Goal: Task Accomplishment & Management: Use online tool/utility

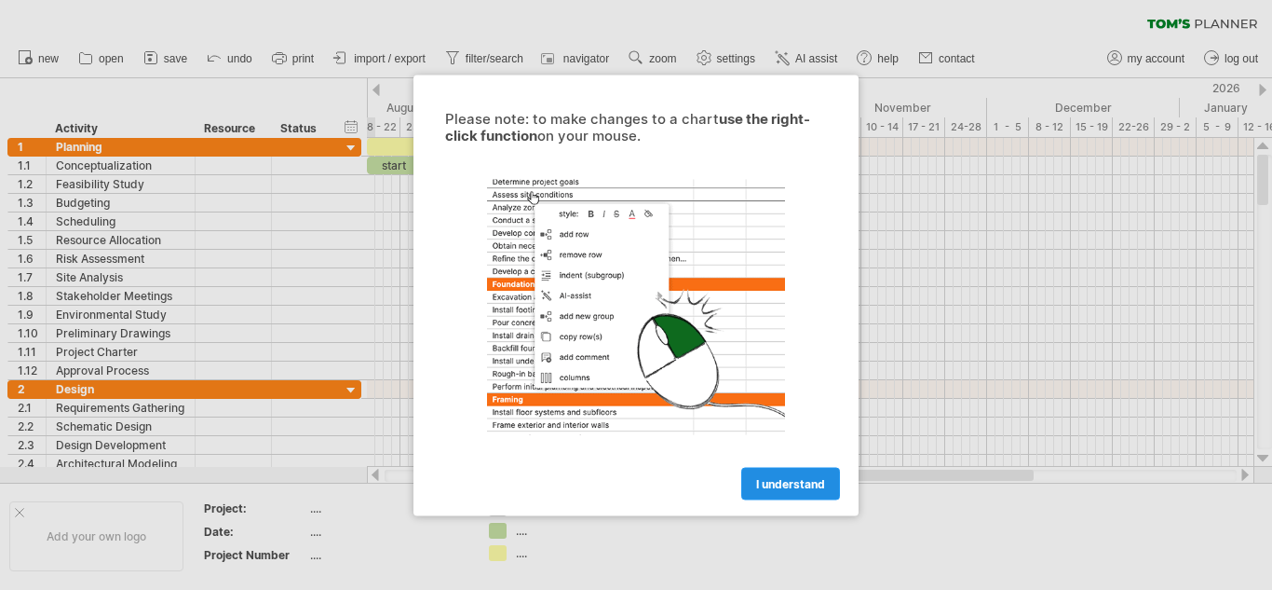
click at [772, 484] on span "I understand" at bounding box center [790, 483] width 69 height 14
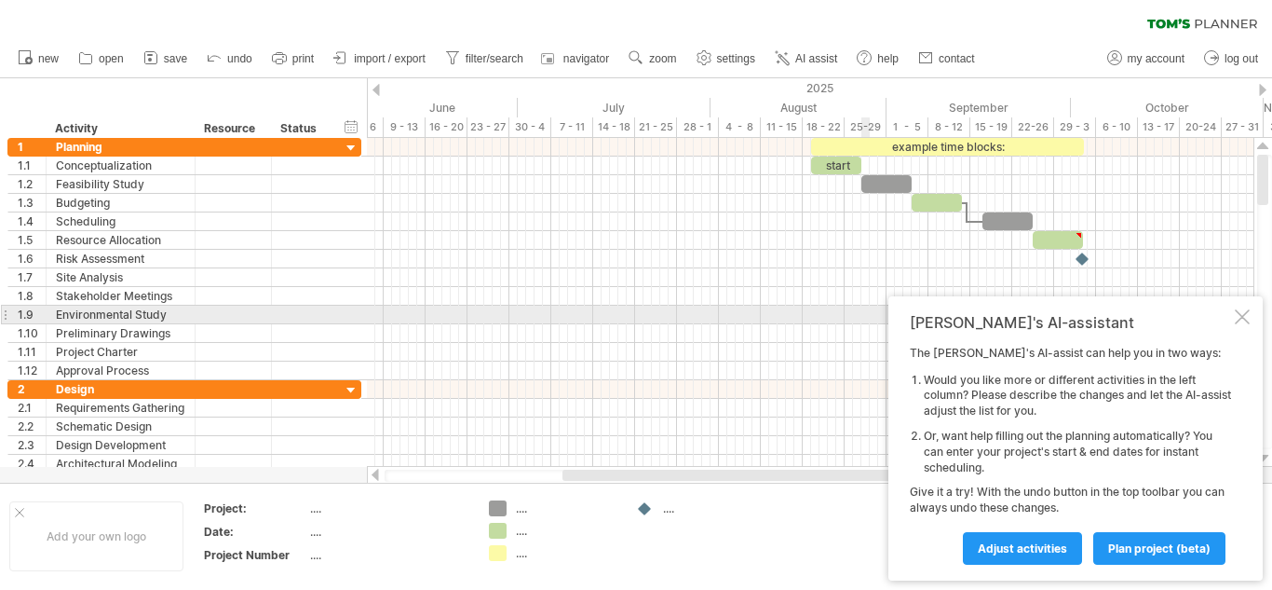
click at [1243, 317] on div at bounding box center [1242, 316] width 15 height 15
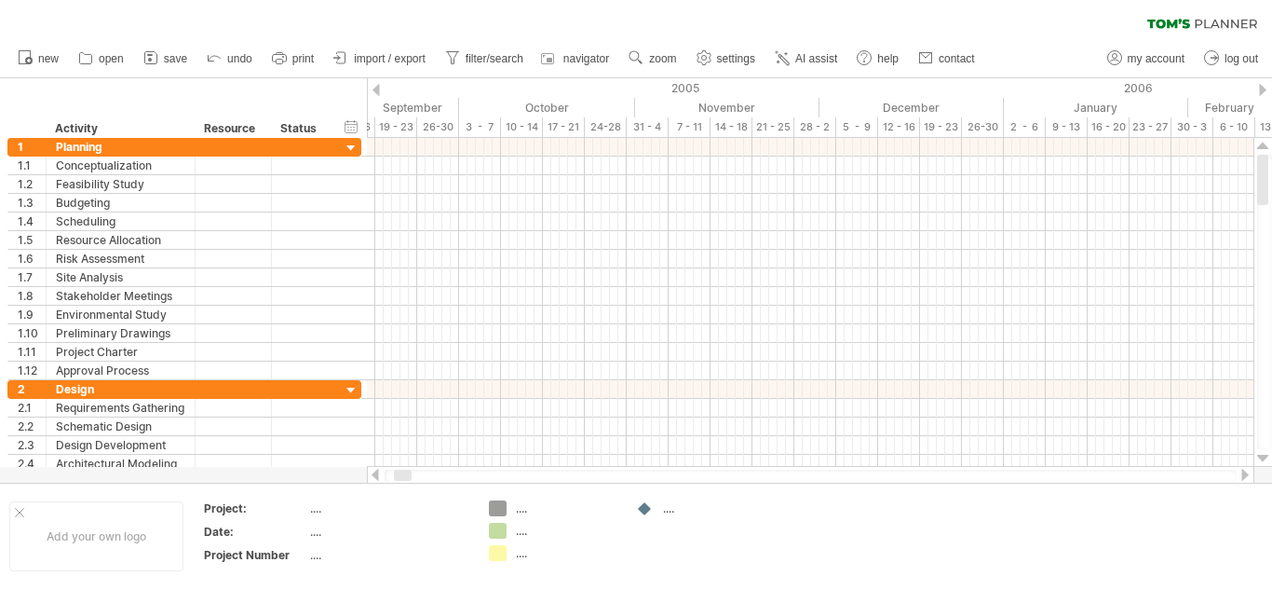
click at [376, 87] on div at bounding box center [376, 90] width 7 height 12
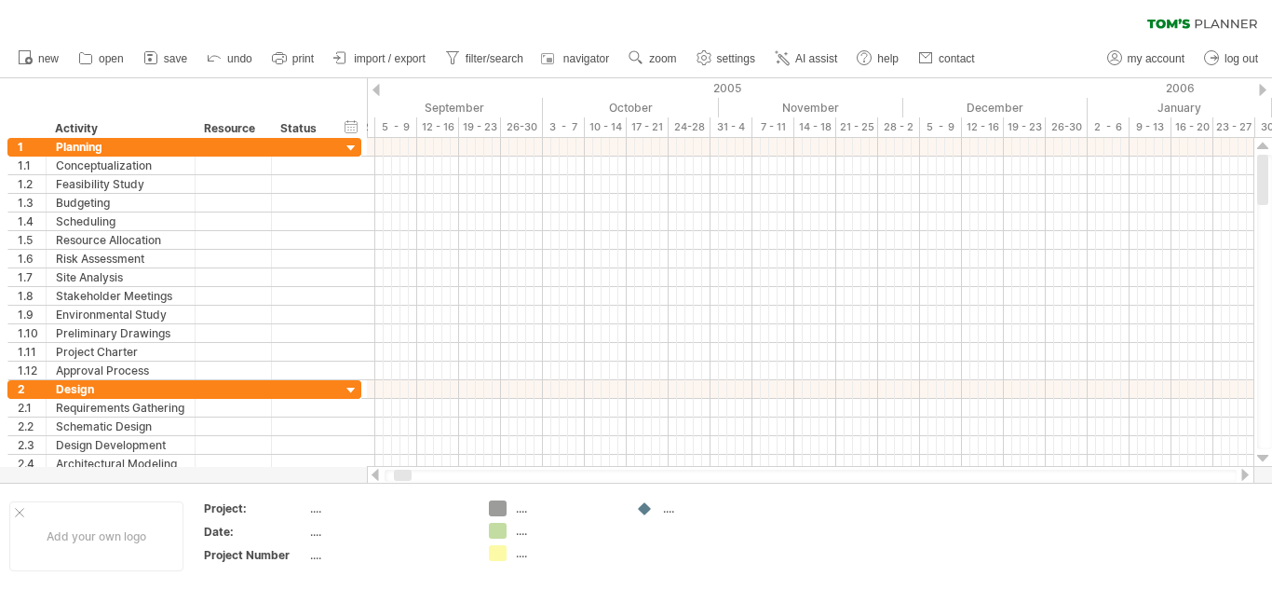
click at [376, 87] on div at bounding box center [376, 90] width 7 height 12
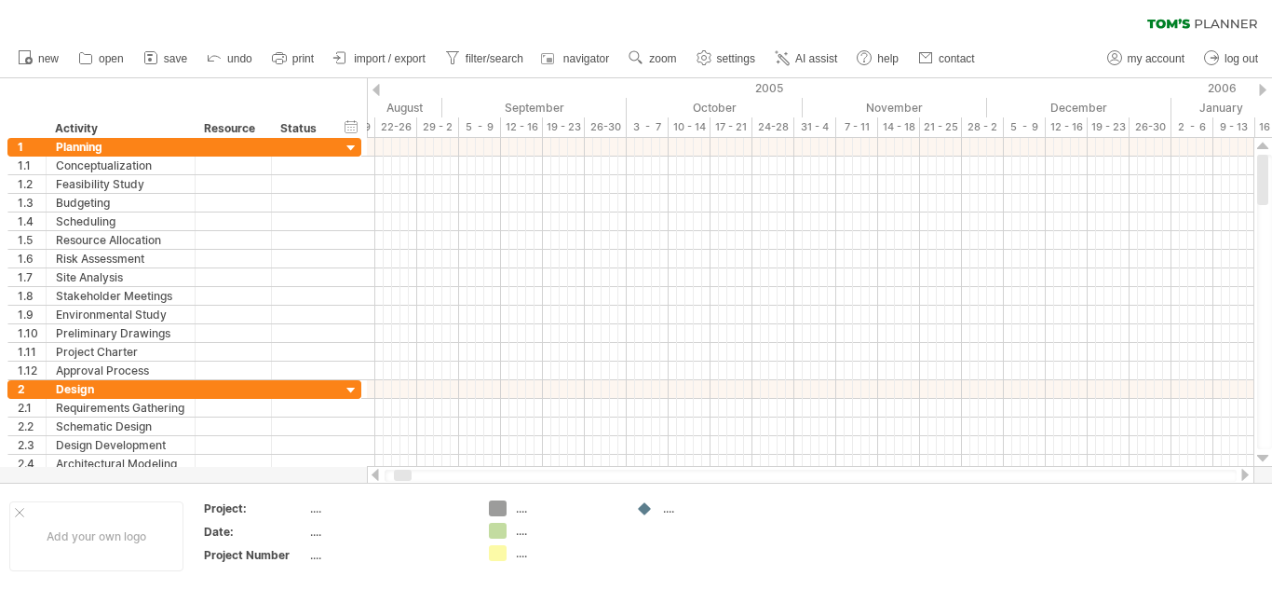
click at [376, 87] on div at bounding box center [376, 90] width 7 height 12
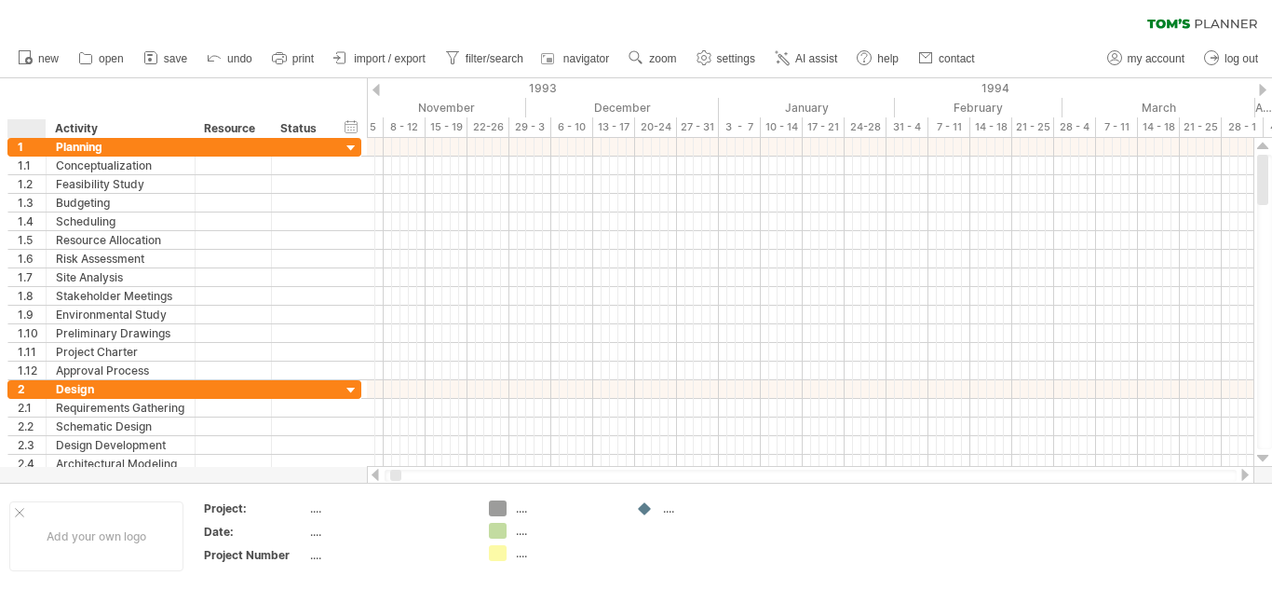
click at [37, 92] on div "hide start/end/duration show start/end/duration ******** Activity ******** Reso…" at bounding box center [183, 108] width 367 height 60
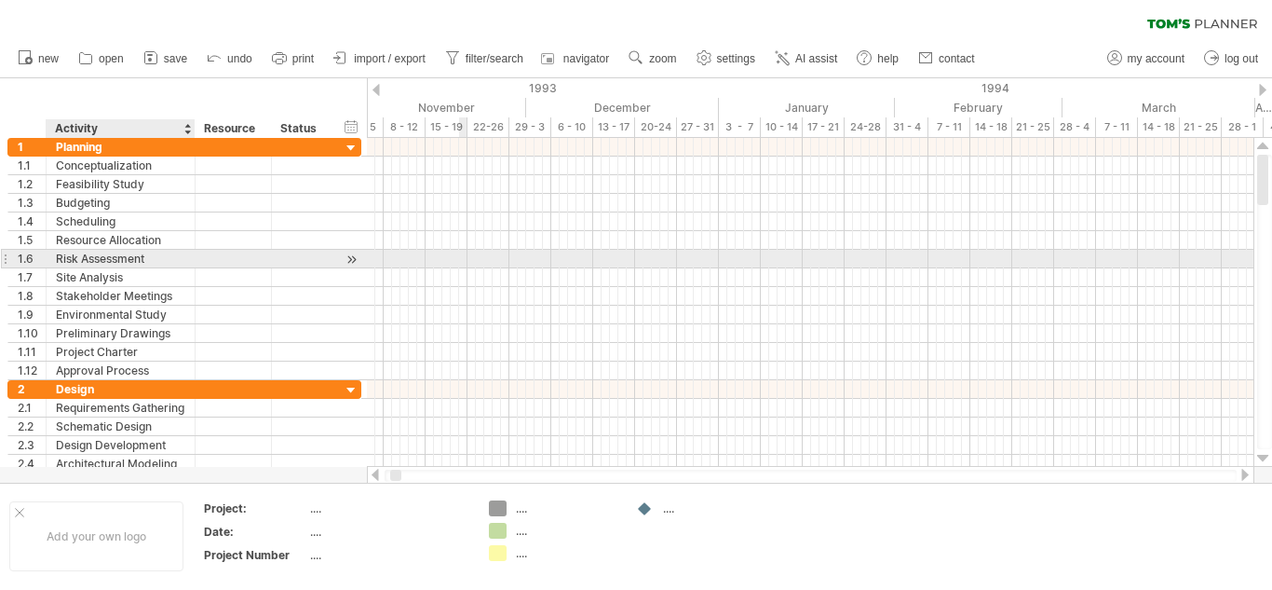
click at [170, 256] on div "Risk Assessment" at bounding box center [120, 259] width 129 height 18
click at [170, 256] on input "**********" at bounding box center [120, 259] width 129 height 18
click at [177, 304] on div "Stakeholder Meetings" at bounding box center [120, 296] width 129 height 18
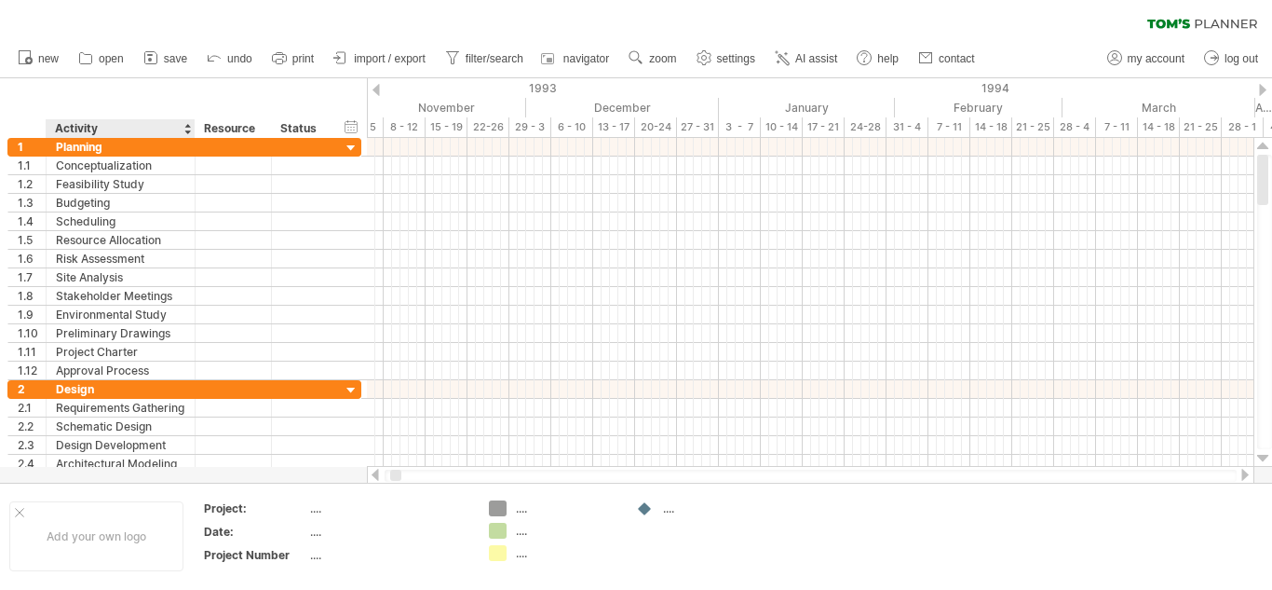
click at [112, 108] on div "hide start/end/duration show start/end/duration ******** Activity ******** Reso…" at bounding box center [183, 108] width 367 height 60
click at [42, 103] on div "hide start/end/duration show start/end/duration ******** Activity ******** Reso…" at bounding box center [183, 108] width 367 height 60
click at [34, 98] on div "hide start/end/duration show start/end/duration ******** Activity ******** Reso…" at bounding box center [183, 108] width 367 height 60
click at [386, 55] on span "import / export" at bounding box center [390, 58] width 72 height 13
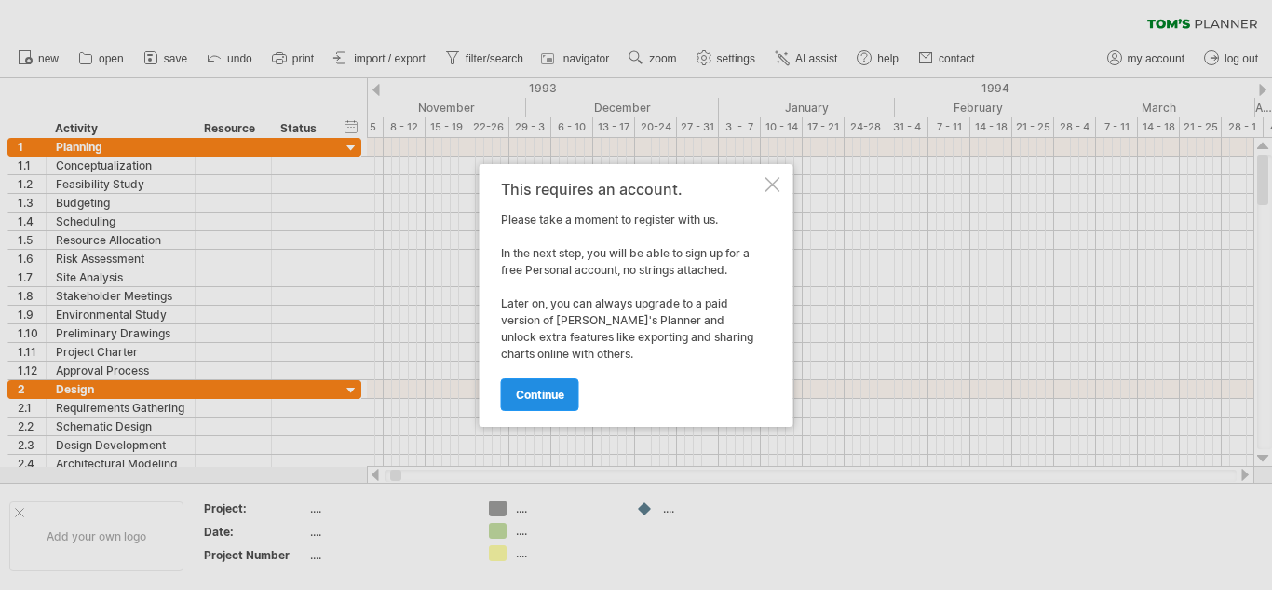
click at [564, 380] on link "continue" at bounding box center [540, 394] width 78 height 33
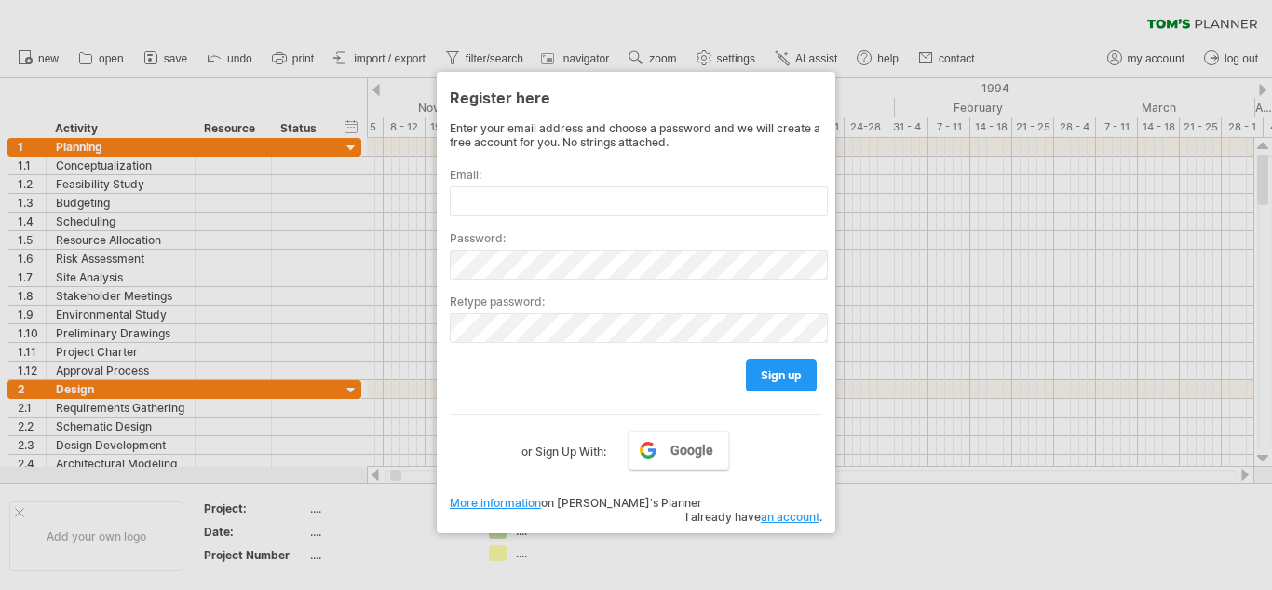
click at [931, 497] on div at bounding box center [636, 295] width 1272 height 590
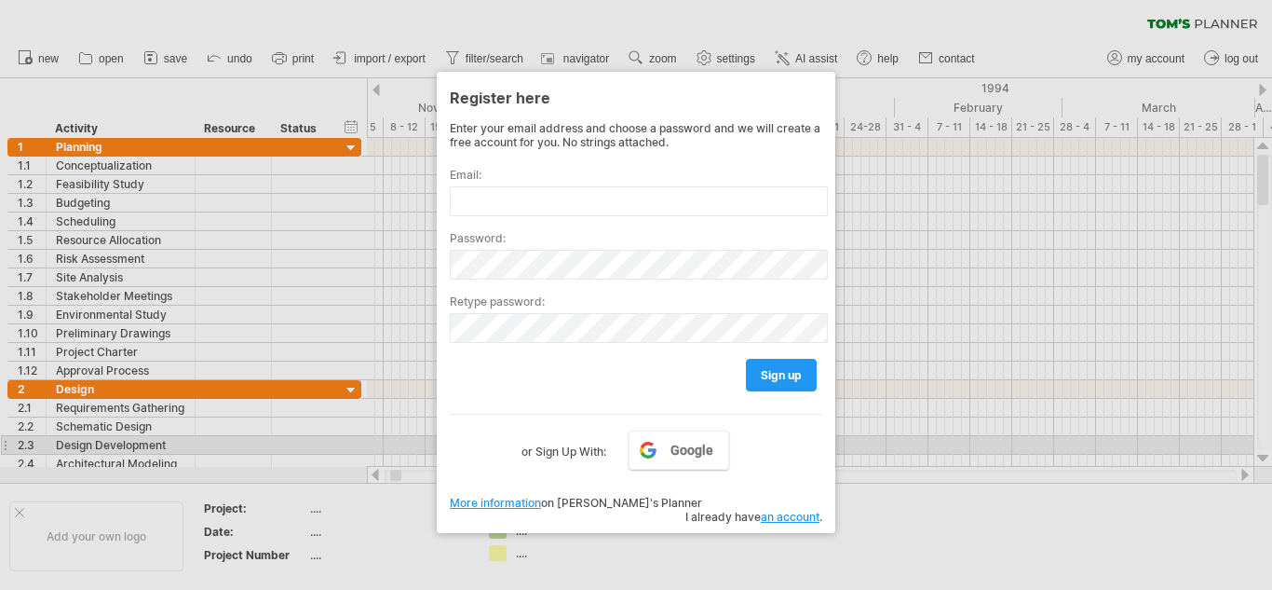
click at [584, 441] on label "or Sign Up With:" at bounding box center [564, 446] width 85 height 32
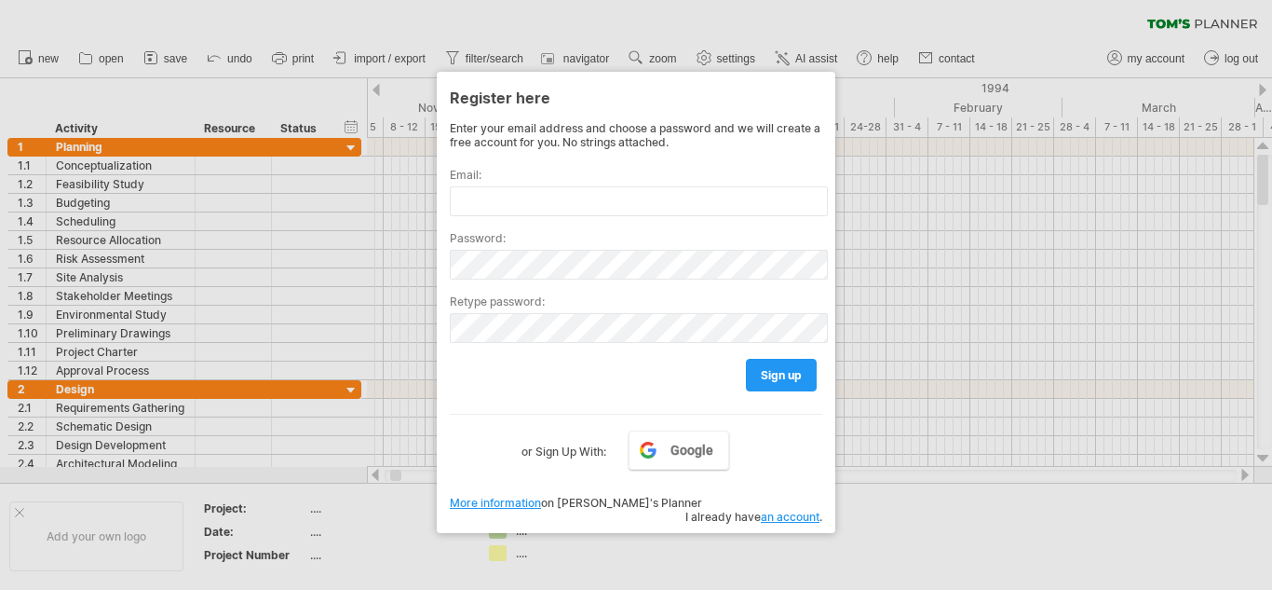
click at [1211, 123] on div at bounding box center [636, 295] width 1272 height 590
click at [998, 475] on div at bounding box center [636, 295] width 1272 height 590
click at [524, 33] on div at bounding box center [636, 295] width 1272 height 590
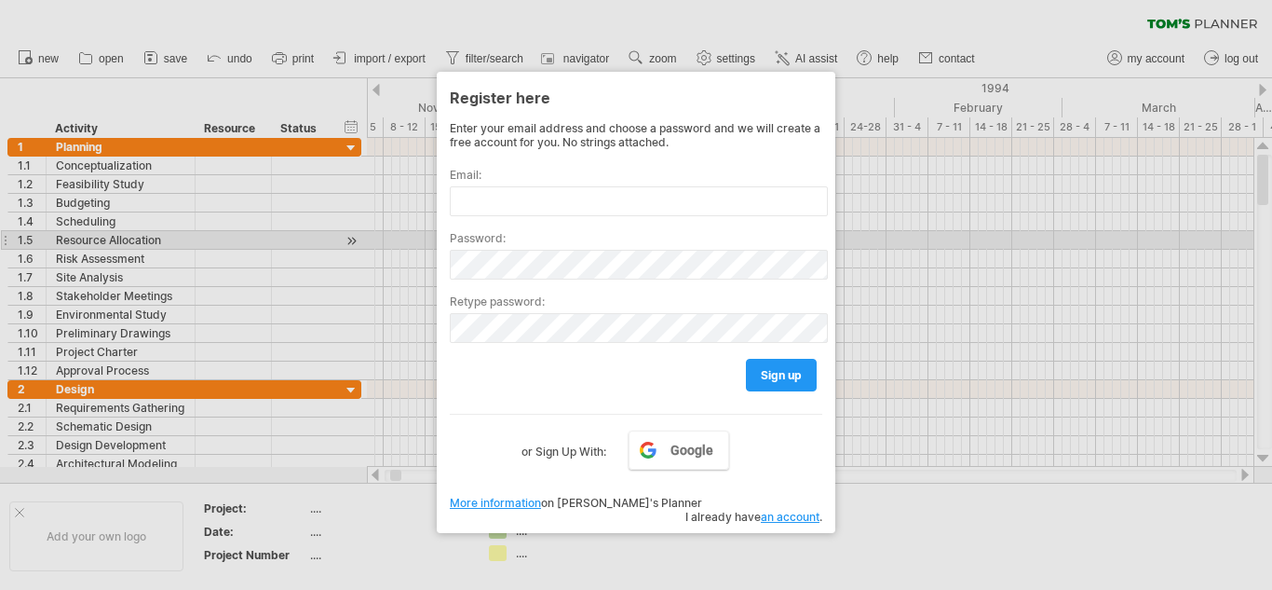
click at [956, 235] on div at bounding box center [636, 295] width 1272 height 590
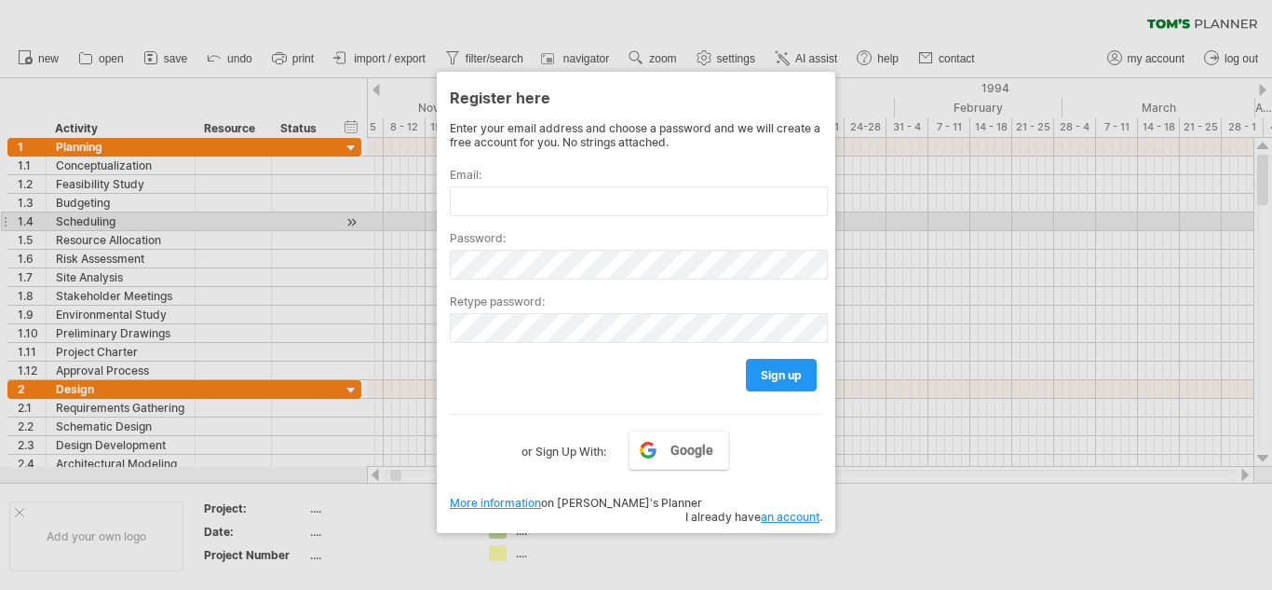
click at [975, 221] on div at bounding box center [636, 295] width 1272 height 590
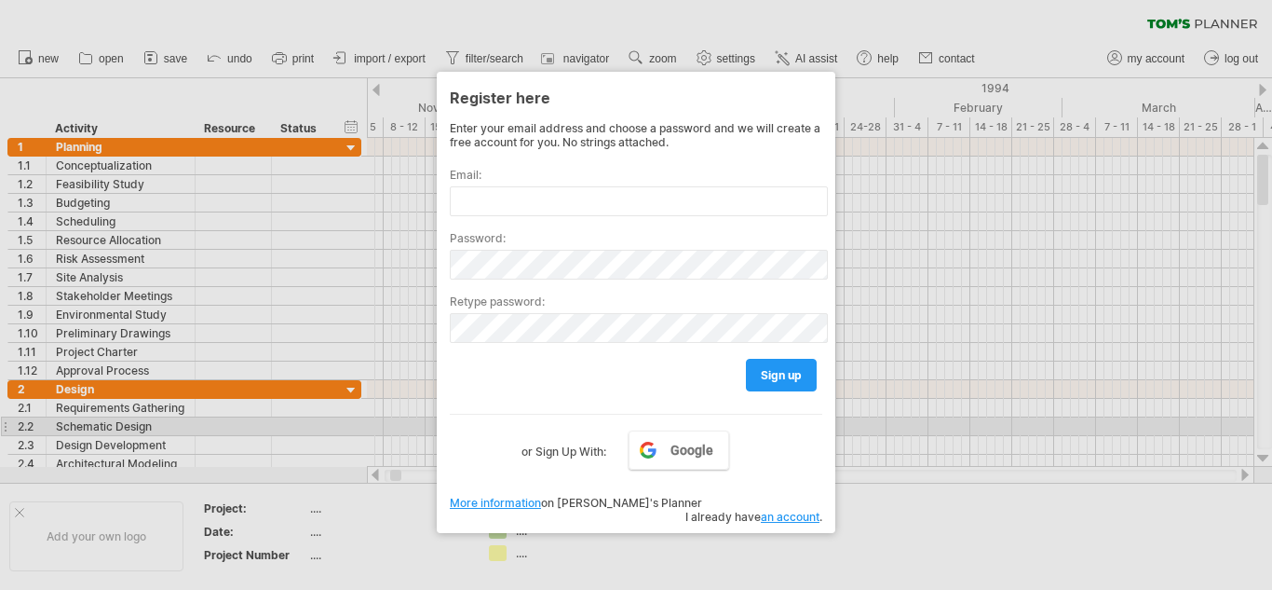
click at [1010, 412] on div at bounding box center [636, 295] width 1272 height 590
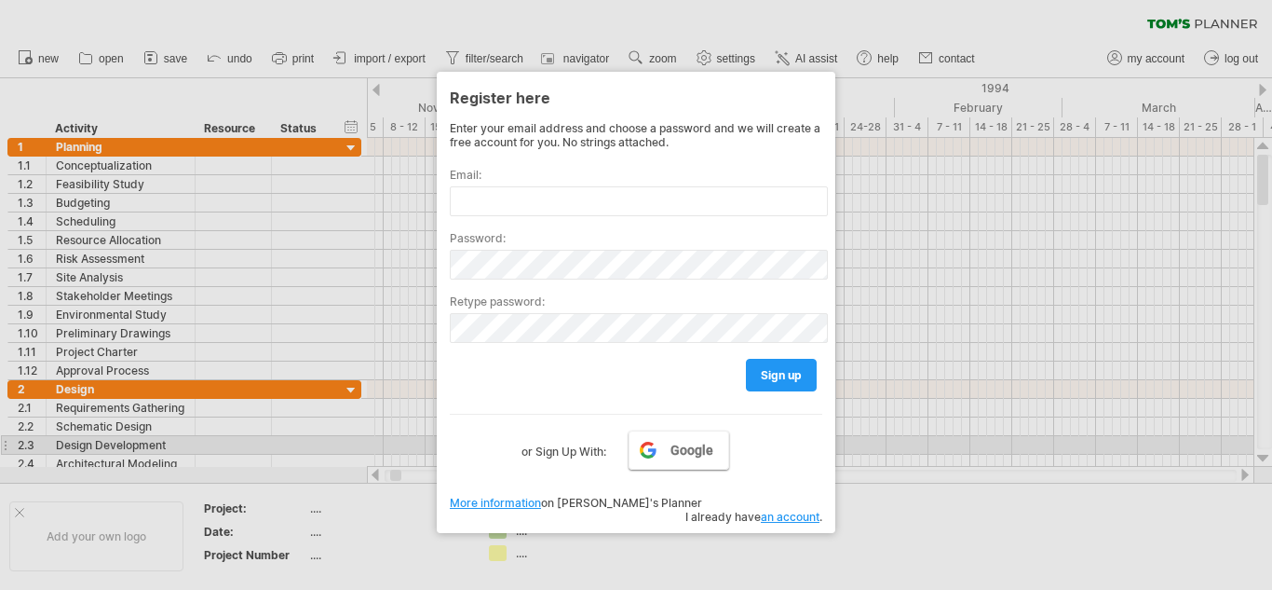
click at [701, 452] on span "Google" at bounding box center [692, 449] width 43 height 15
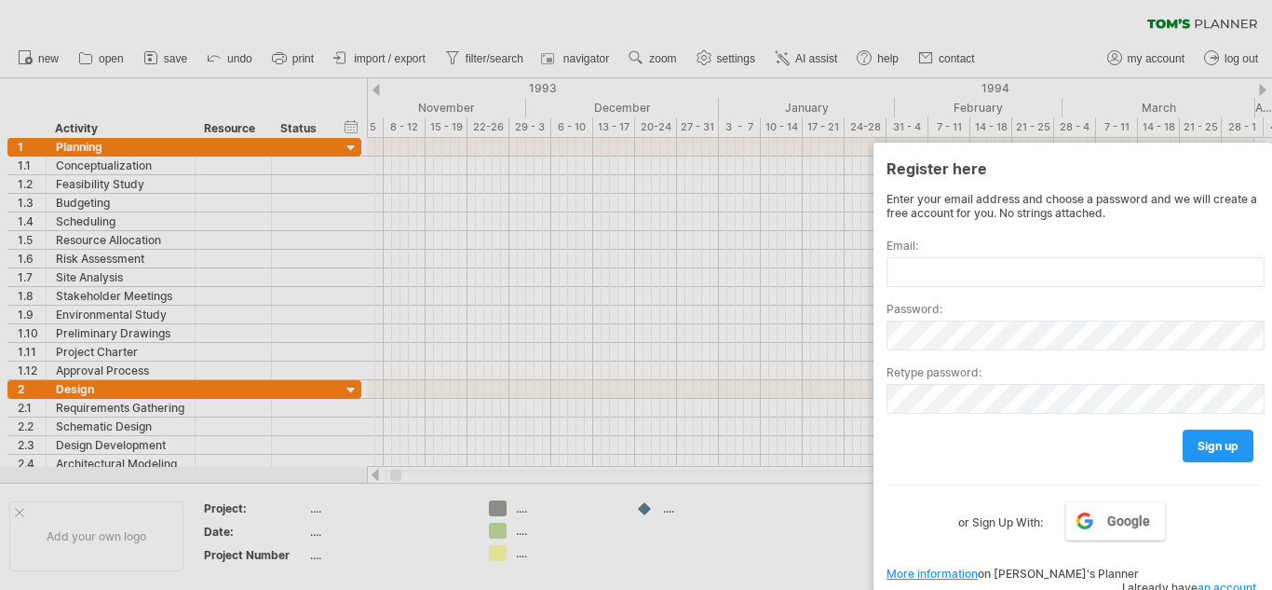
drag, startPoint x: 753, startPoint y: 86, endPoint x: 1271, endPoint y: 633, distance: 754.3
click at [1271, 589] on html "progress(100%) Trying to reach plan.tomsplanner.com Connected again... 0% clear…" at bounding box center [636, 296] width 1272 height 593
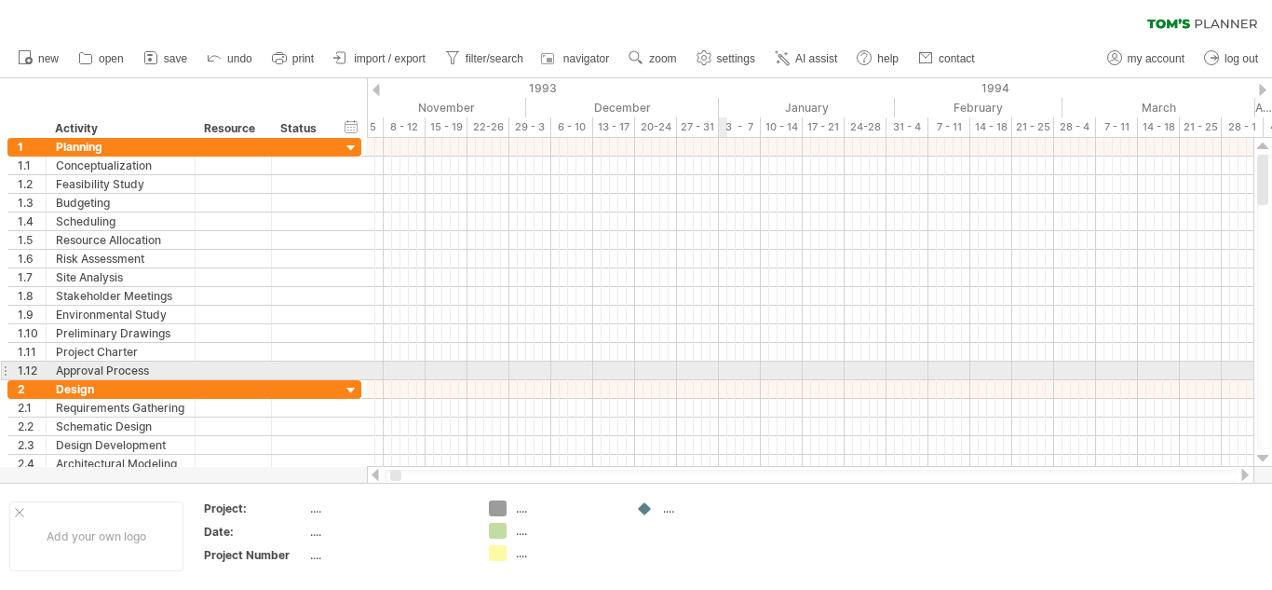
drag, startPoint x: 26, startPoint y: 107, endPoint x: 725, endPoint y: 366, distance: 745.8
click at [725, 366] on div "Trying to reach [DOMAIN_NAME] Connected again... 0% clear filter new 1" at bounding box center [636, 295] width 1272 height 590
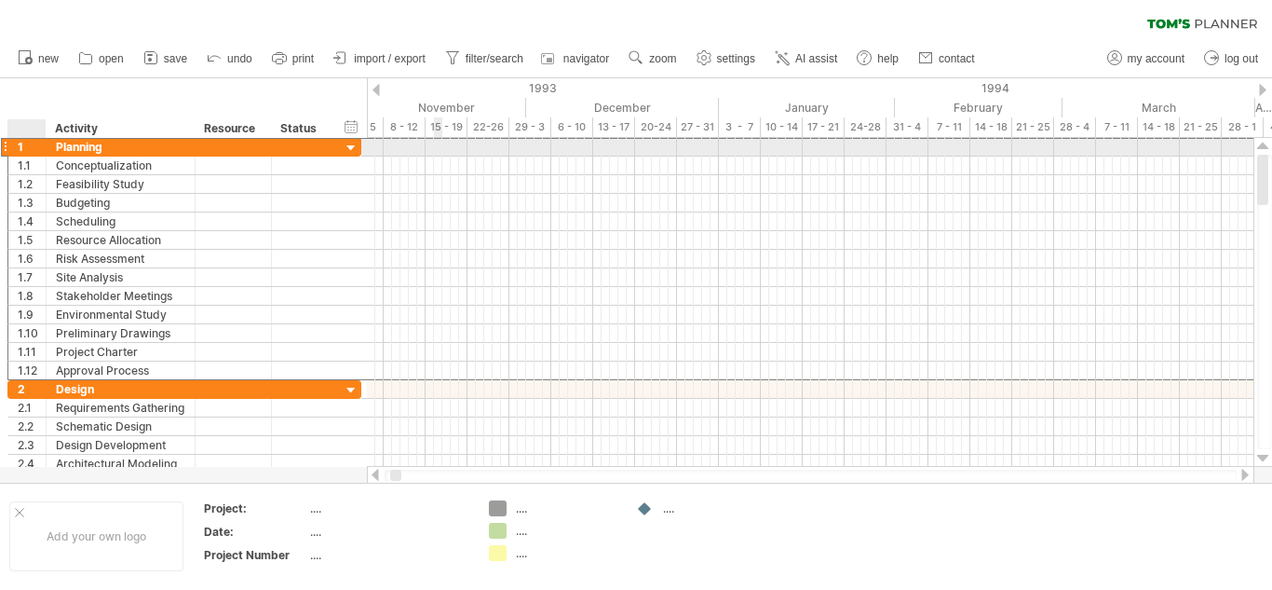
click at [55, 145] on div "******** Planning" at bounding box center [121, 147] width 149 height 18
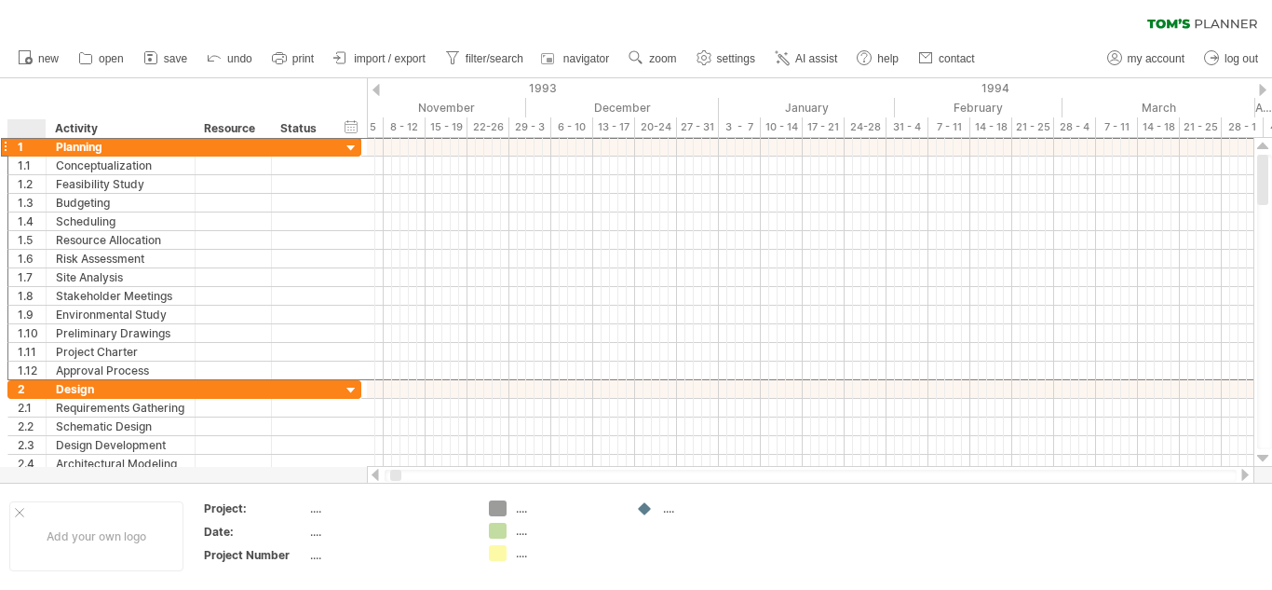
click at [25, 129] on div at bounding box center [31, 128] width 28 height 19
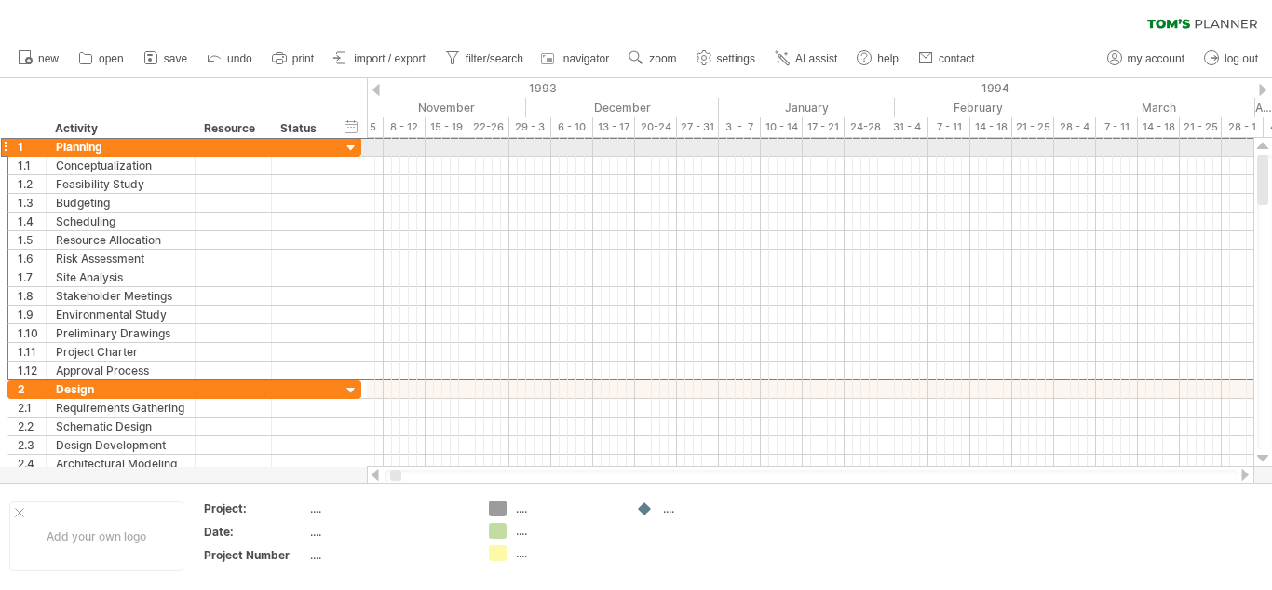
click at [5, 145] on div at bounding box center [4, 147] width 7 height 20
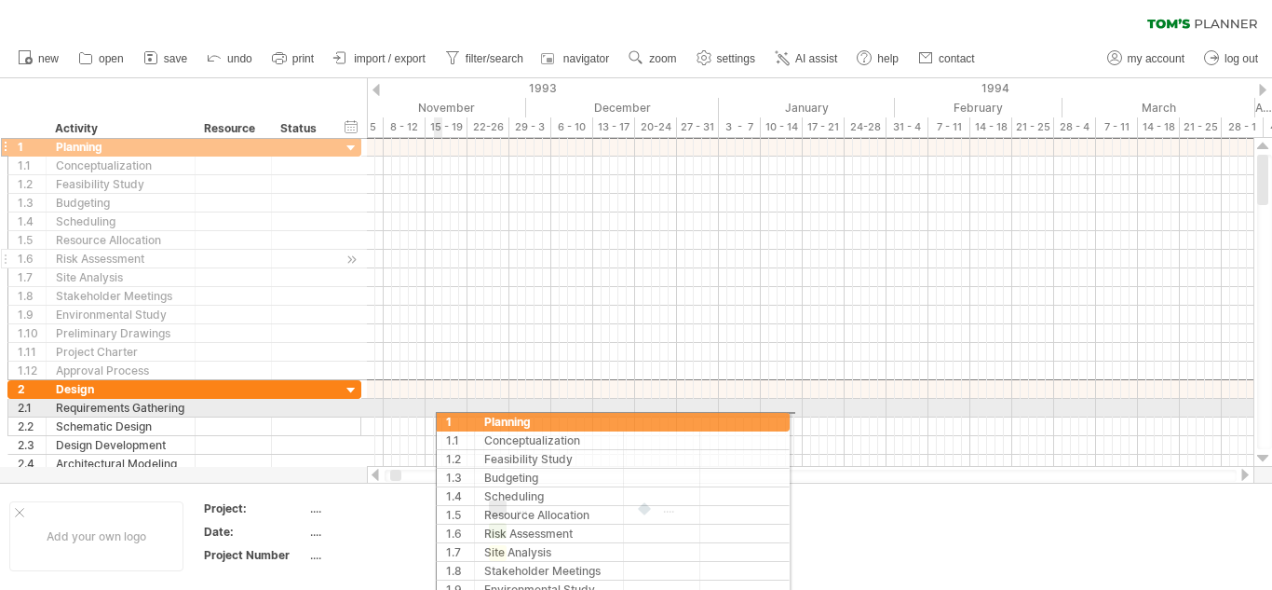
drag, startPoint x: 5, startPoint y: 145, endPoint x: 221, endPoint y: 253, distance: 241.6
click at [221, 253] on div "**********" at bounding box center [184, 258] width 354 height 243
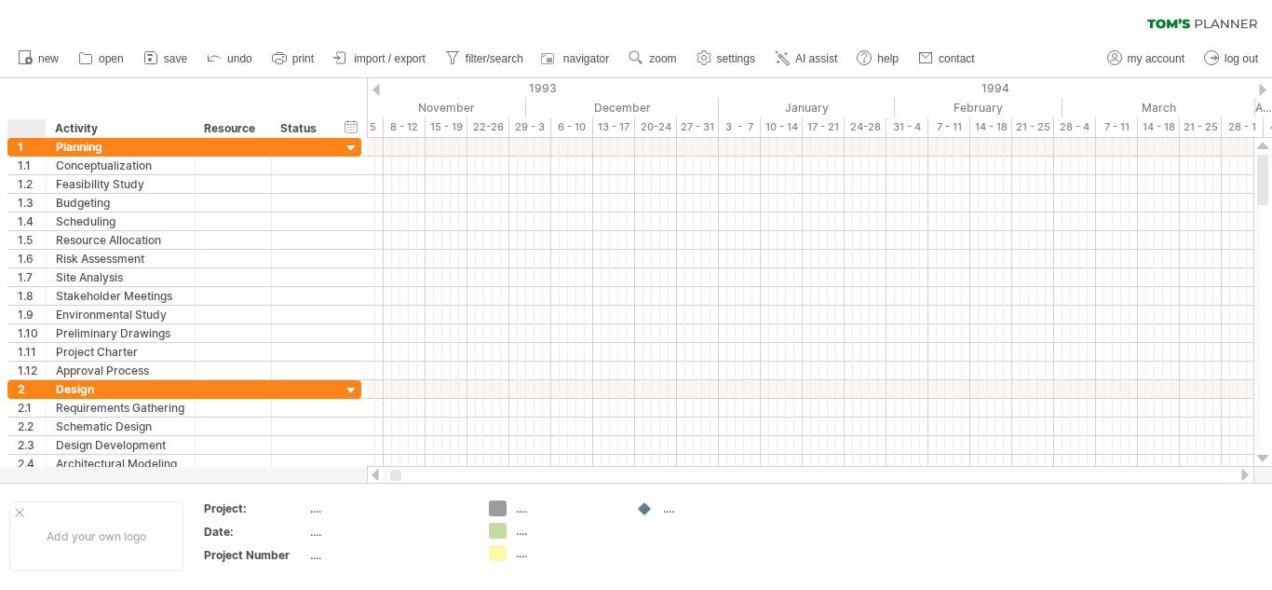
click at [34, 88] on div "hide start/end/duration show start/end/duration ******** Activity ******** Reso…" at bounding box center [183, 108] width 367 height 60
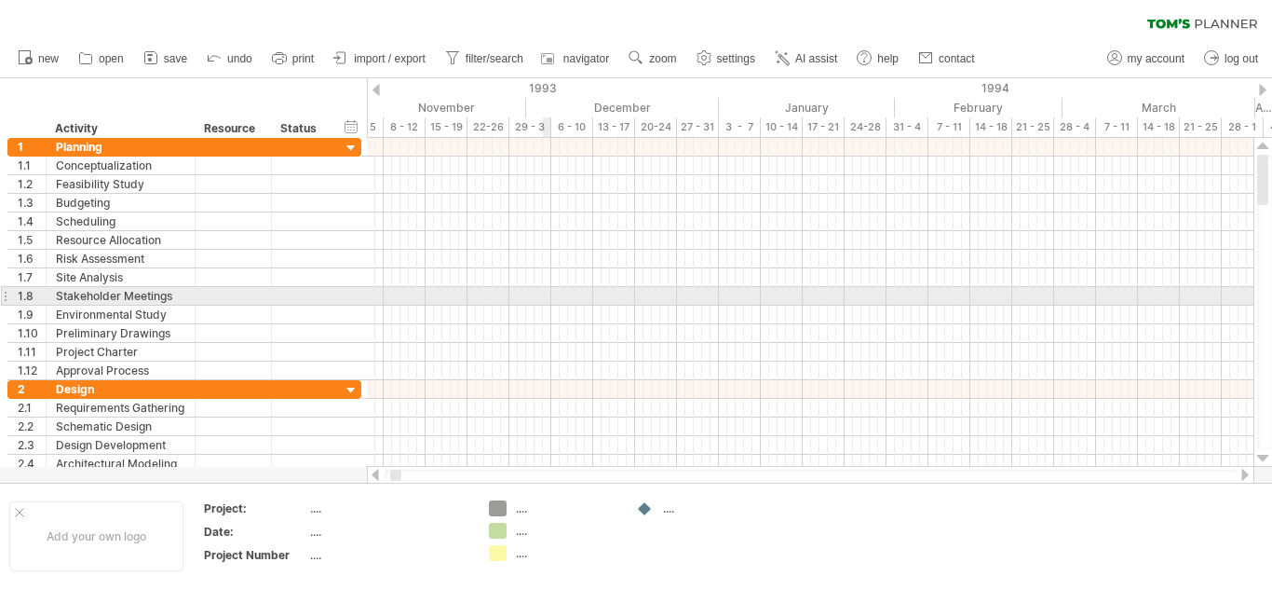
drag, startPoint x: 18, startPoint y: 90, endPoint x: 548, endPoint y: 301, distance: 570.2
click at [548, 301] on div "Trying to reach [DOMAIN_NAME] Connected again... 0% clear filter new 1" at bounding box center [636, 295] width 1272 height 590
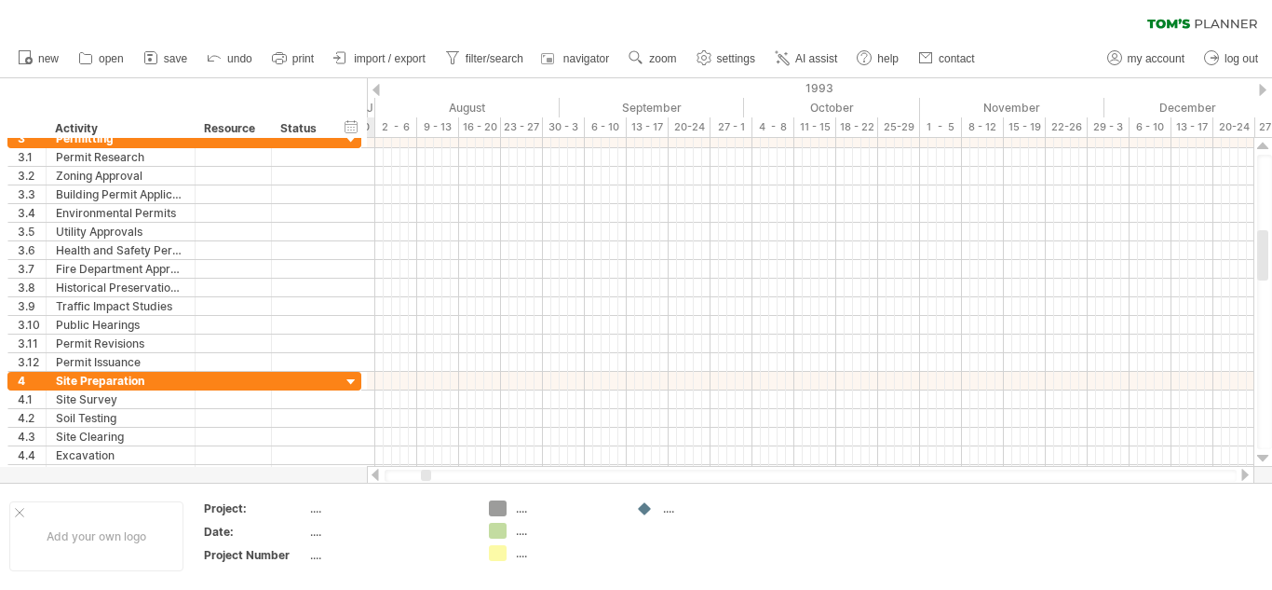
drag, startPoint x: 392, startPoint y: 476, endPoint x: 536, endPoint y: 472, distance: 144.4
click at [431, 472] on div at bounding box center [426, 474] width 10 height 11
drag, startPoint x: 536, startPoint y: 472, endPoint x: 591, endPoint y: 485, distance: 56.5
click at [591, 485] on div "Trying to reach [DOMAIN_NAME] Connected again... 0% clear filter new 1" at bounding box center [636, 295] width 1272 height 590
drag, startPoint x: 591, startPoint y: 485, endPoint x: 730, endPoint y: 468, distance: 139.9
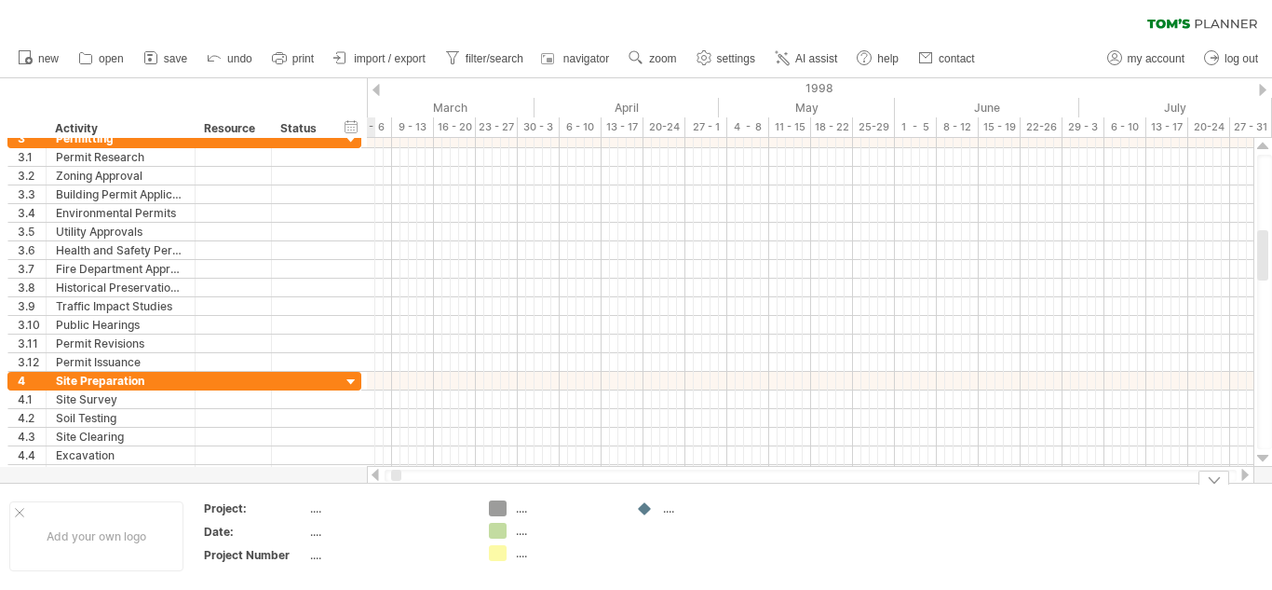
click at [730, 468] on div "Trying to reach [DOMAIN_NAME] Connected again... 0% clear filter new 1" at bounding box center [636, 295] width 1272 height 590
drag, startPoint x: 397, startPoint y: 477, endPoint x: 1271, endPoint y: 624, distance: 886.8
click at [1271, 589] on html "progress(100%) Trying to reach plan.tomsplanner.com Connected again... 0% clear…" at bounding box center [636, 296] width 1272 height 593
click at [850, 103] on div "October" at bounding box center [849, 108] width 193 height 20
click at [810, 88] on div "2012" at bounding box center [212, 88] width 2188 height 20
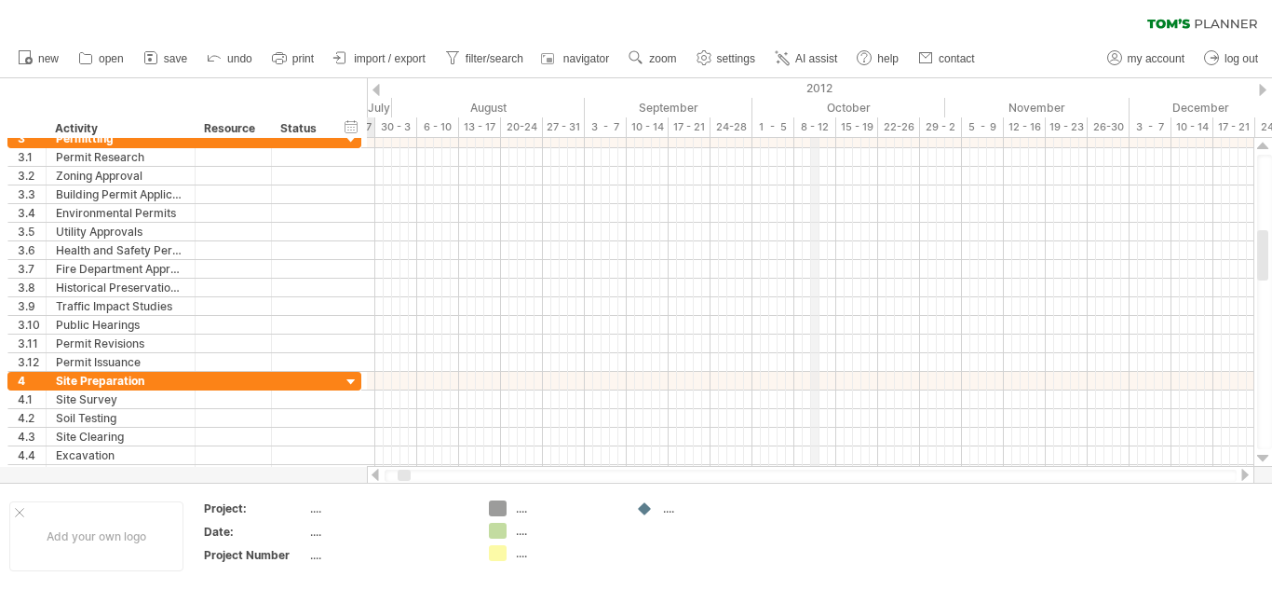
click at [816, 86] on div "2012" at bounding box center [212, 88] width 2188 height 20
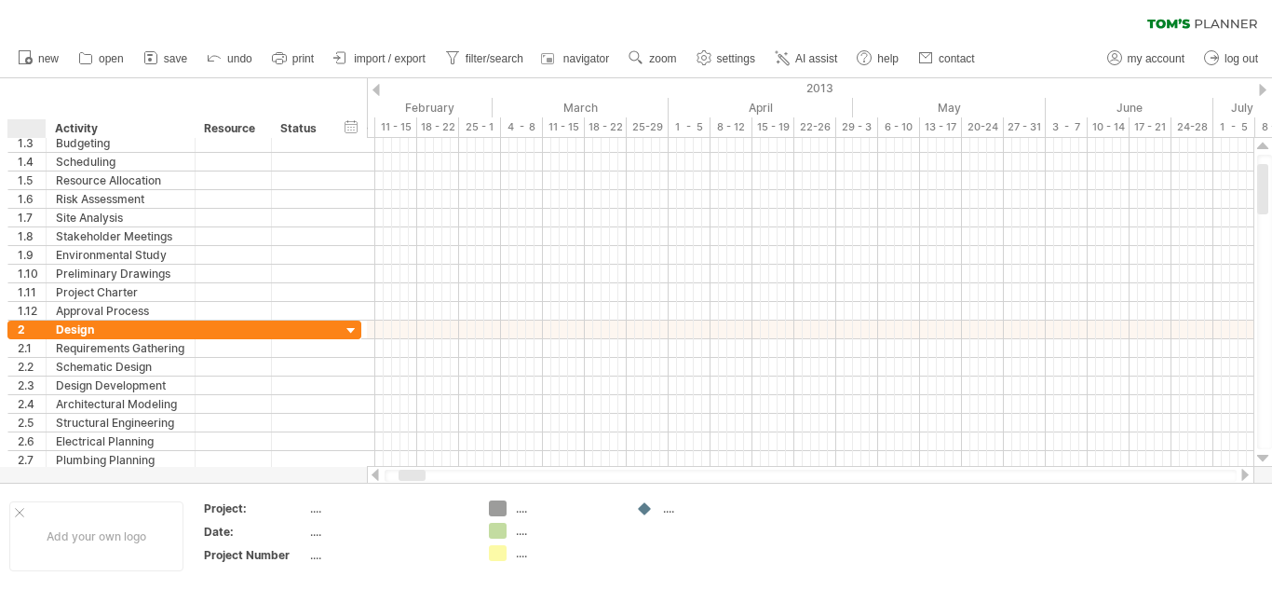
click at [20, 128] on div at bounding box center [31, 128] width 28 height 19
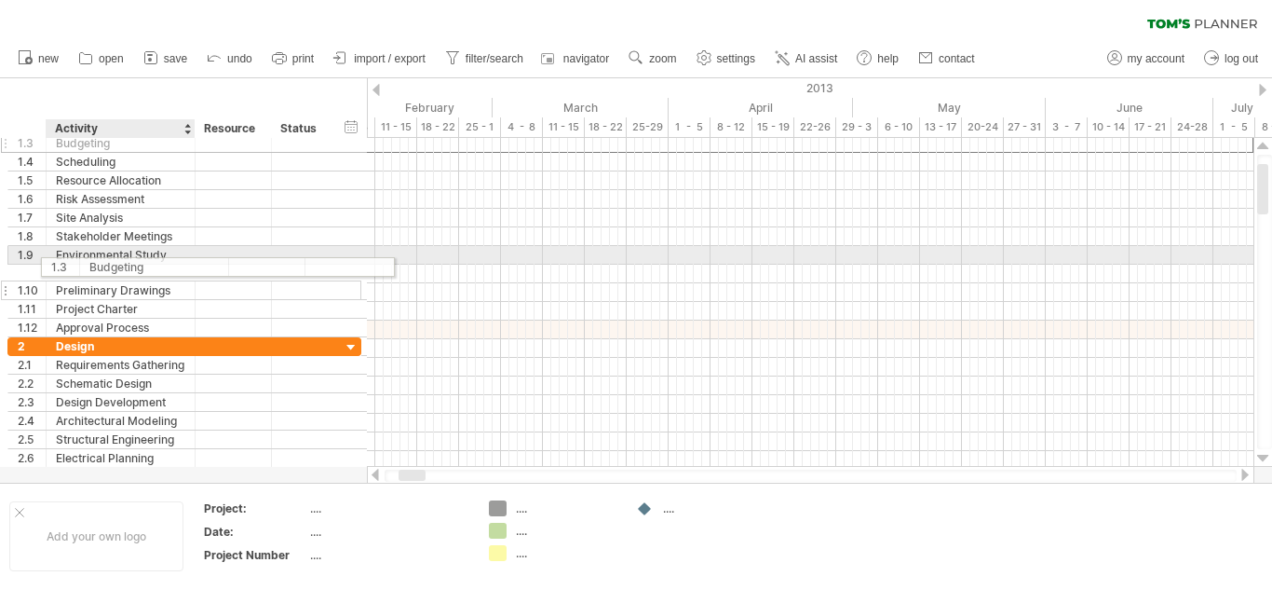
drag, startPoint x: 78, startPoint y: 148, endPoint x: 107, endPoint y: 264, distance: 119.0
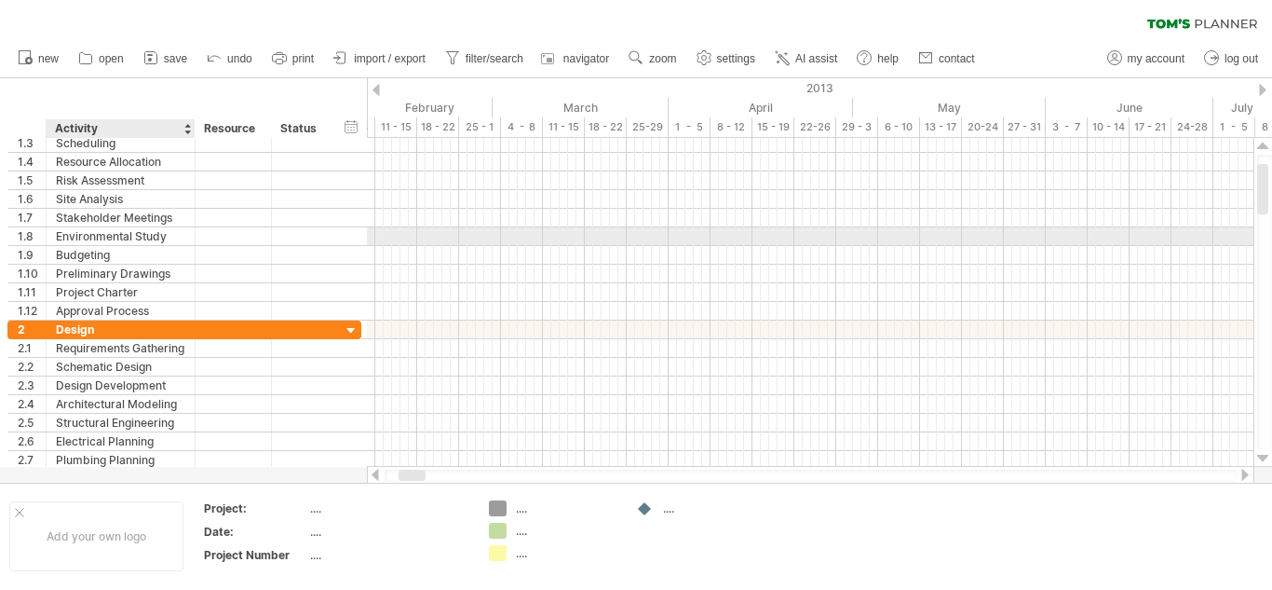
click at [107, 264] on div "1.9 ********* Budgeting" at bounding box center [184, 255] width 354 height 19
click at [107, 260] on div "Budgeting" at bounding box center [120, 255] width 129 height 18
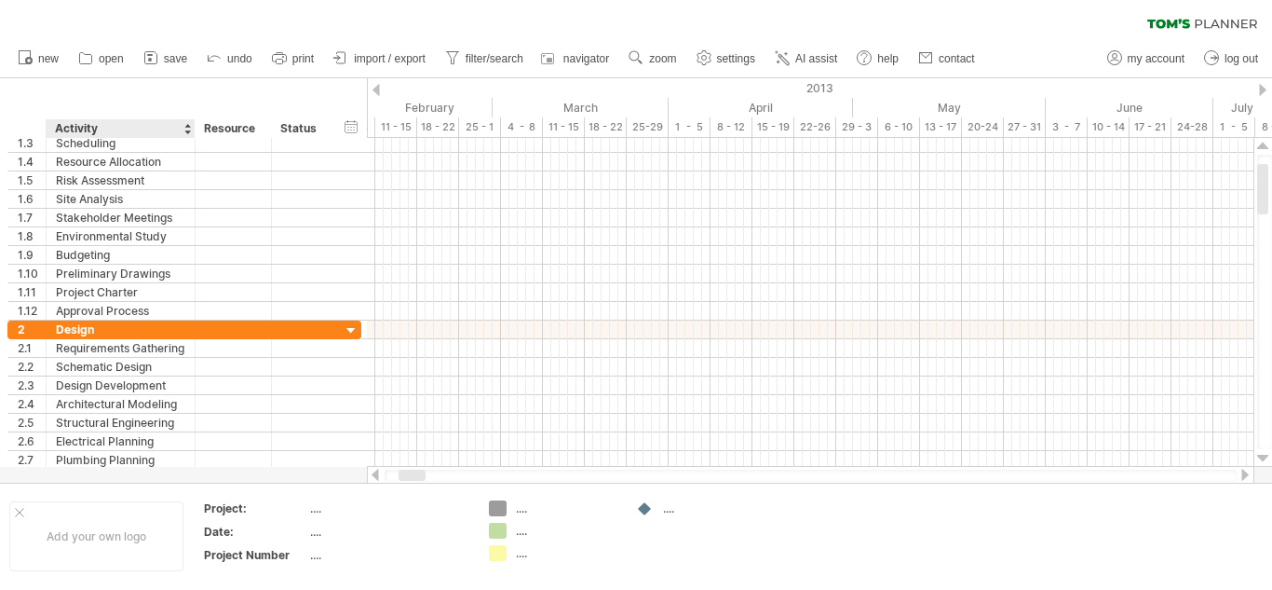
click at [102, 129] on div "Activity" at bounding box center [119, 128] width 129 height 19
click at [188, 132] on div at bounding box center [186, 128] width 7 height 19
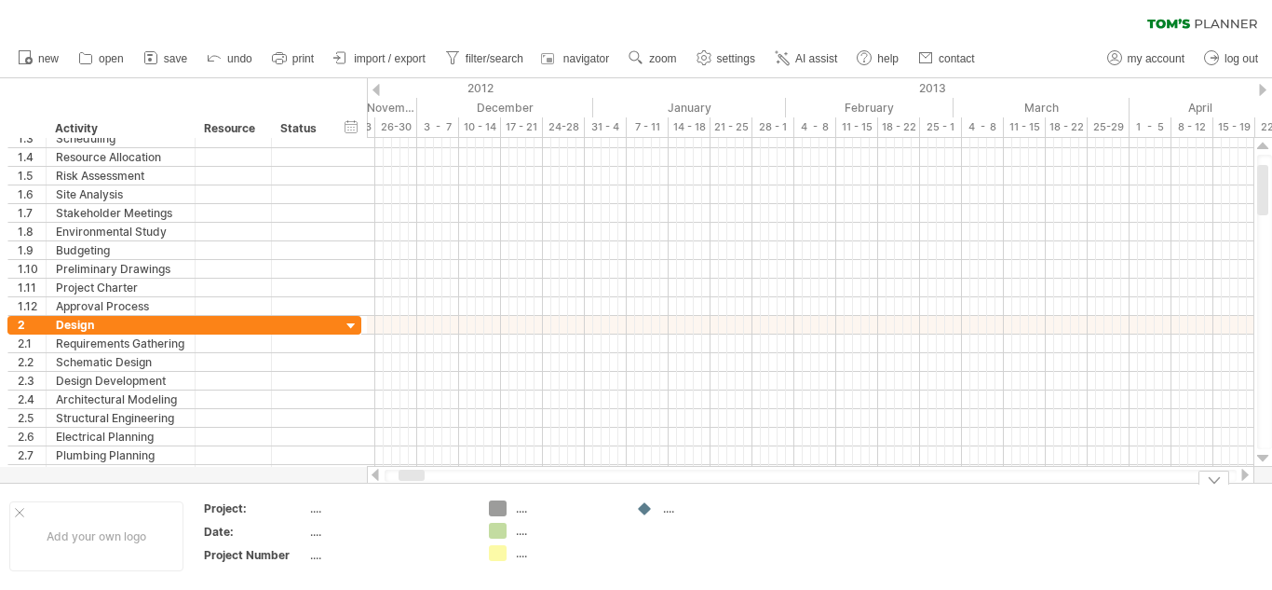
click at [498, 510] on div "Trying to reach [DOMAIN_NAME] Connected again... 0% clear filter new 1" at bounding box center [636, 295] width 1272 height 590
click at [498, 510] on div at bounding box center [498, 509] width 19 height 18
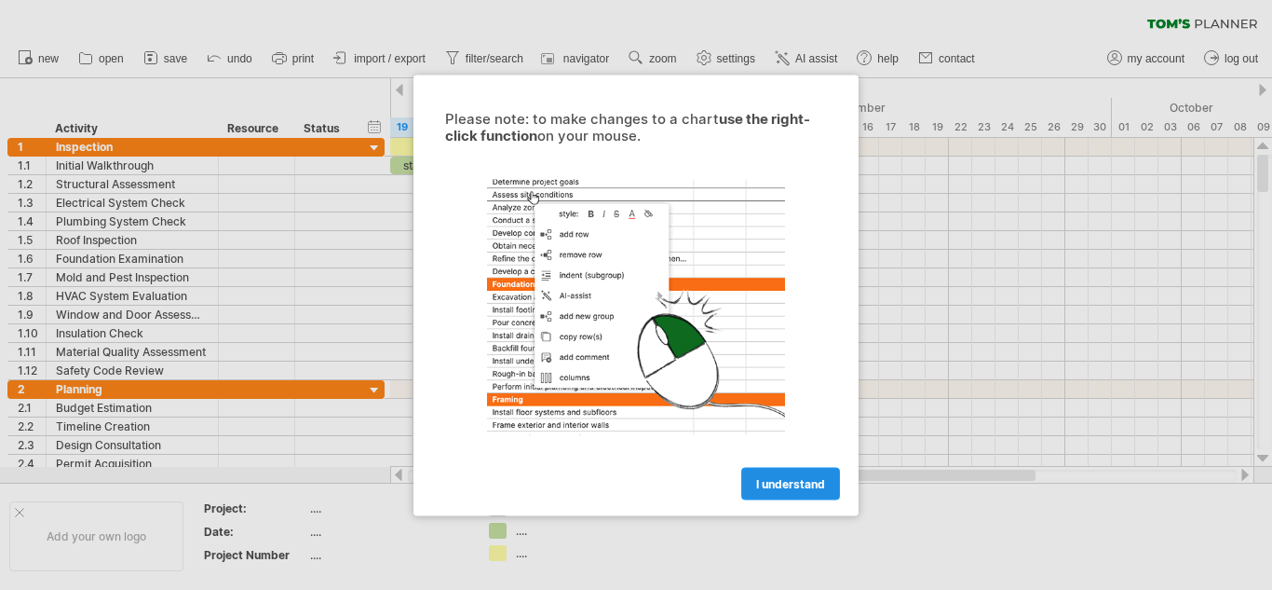
click at [772, 489] on span "I understand" at bounding box center [790, 483] width 69 height 14
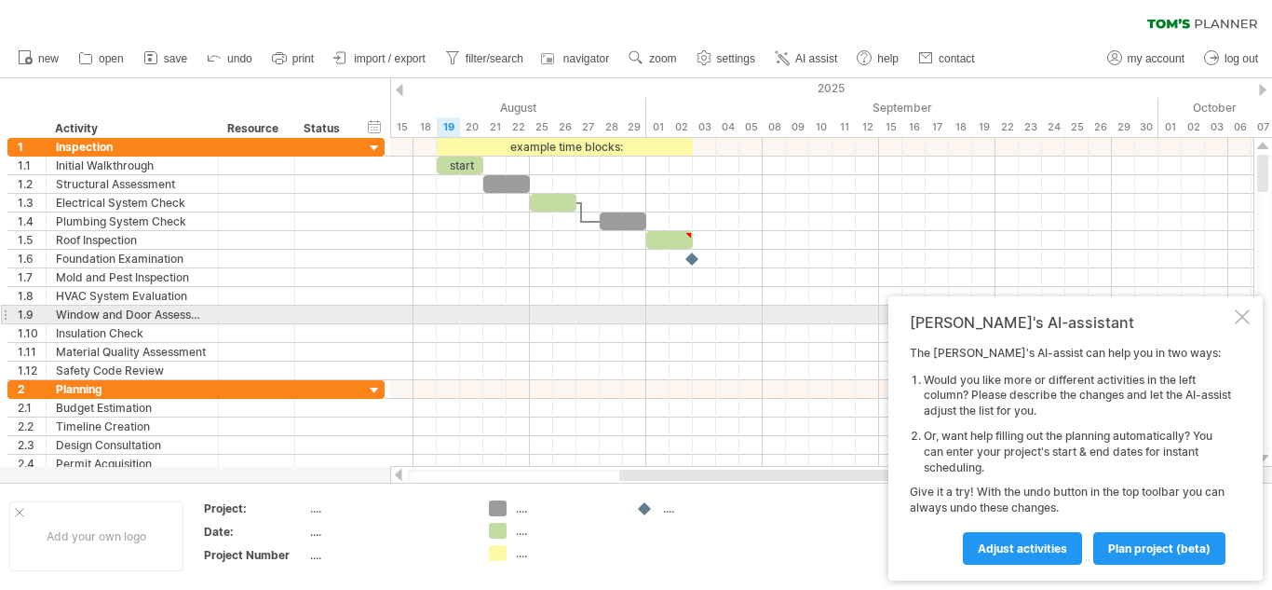
click at [1246, 319] on div at bounding box center [1242, 316] width 15 height 15
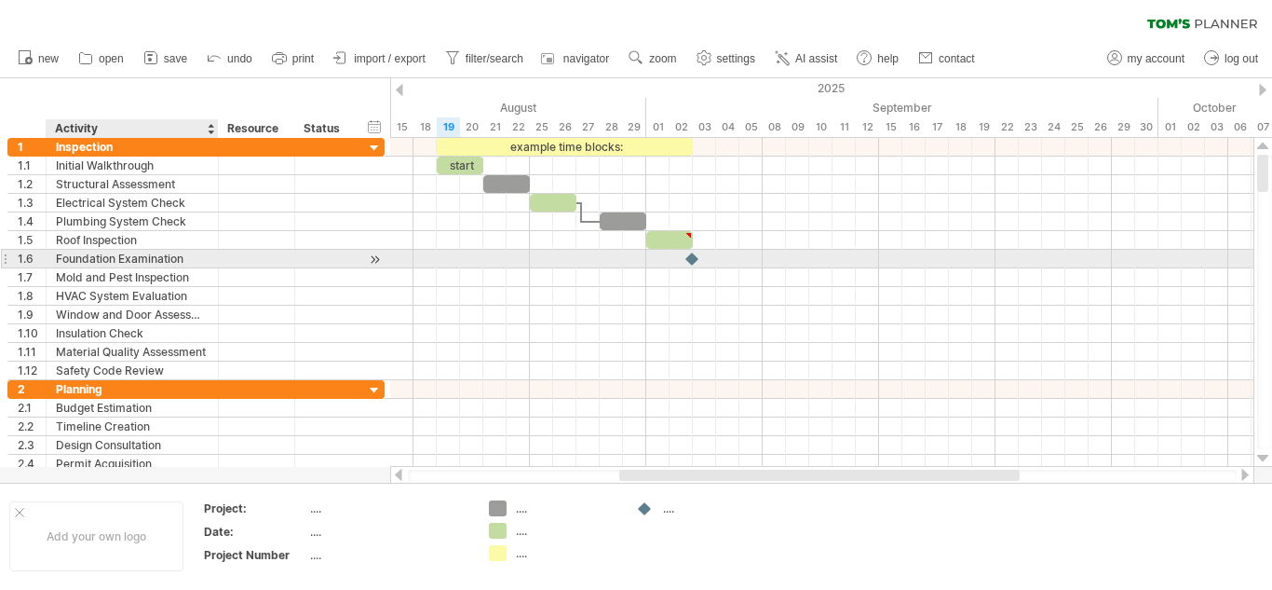
drag, startPoint x: 33, startPoint y: 127, endPoint x: 88, endPoint y: 254, distance: 138.9
click at [88, 254] on div "Trying to reach [DOMAIN_NAME] Connected again... 0% clear filter new 1" at bounding box center [636, 295] width 1272 height 590
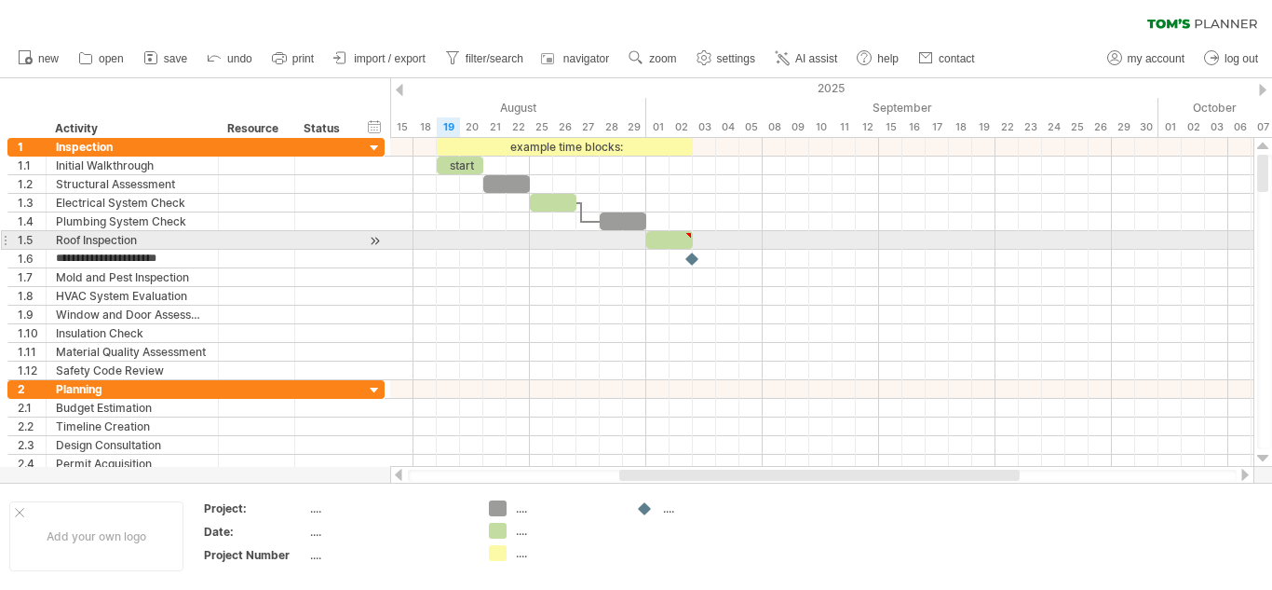
click at [0, 239] on div "**********" at bounding box center [193, 305] width 386 height 335
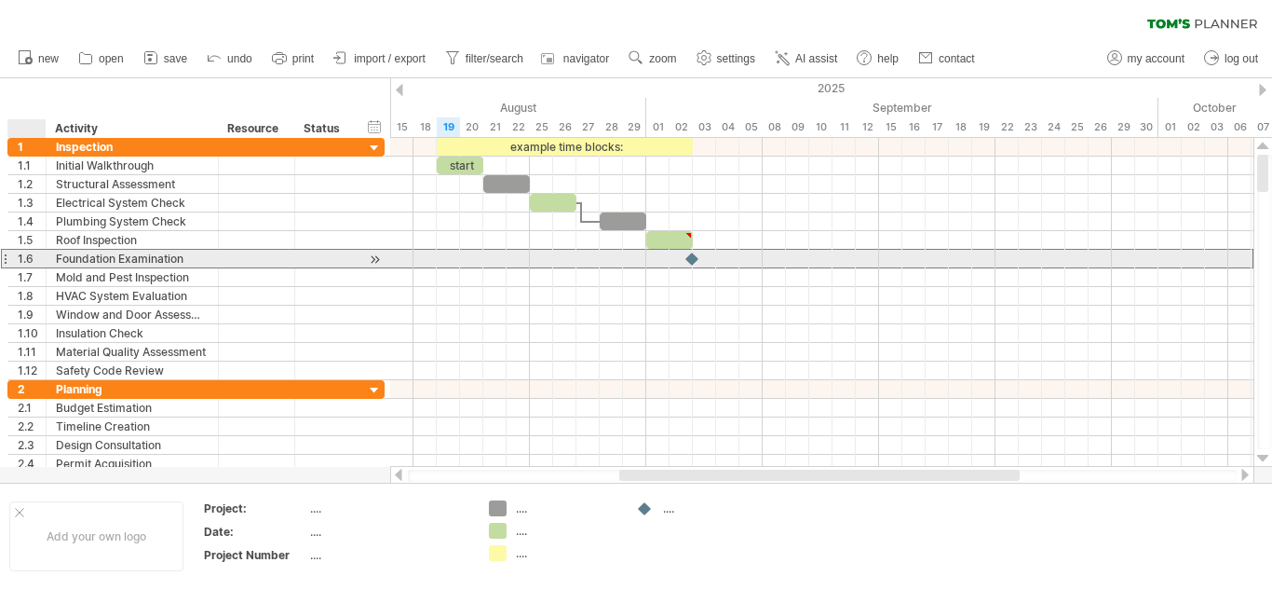
click at [19, 251] on div "1.6" at bounding box center [32, 259] width 28 height 18
click at [128, 256] on div "Foundation Examination" at bounding box center [132, 259] width 153 height 18
click at [128, 256] on input "**********" at bounding box center [132, 259] width 153 height 18
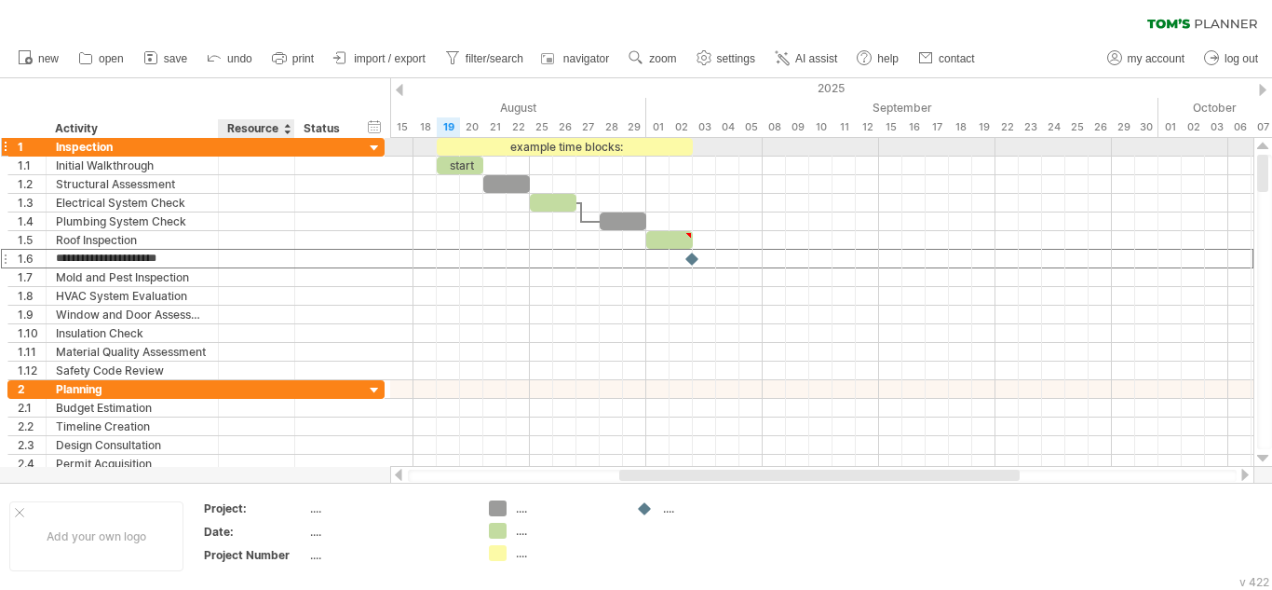
click at [255, 146] on div at bounding box center [256, 147] width 57 height 18
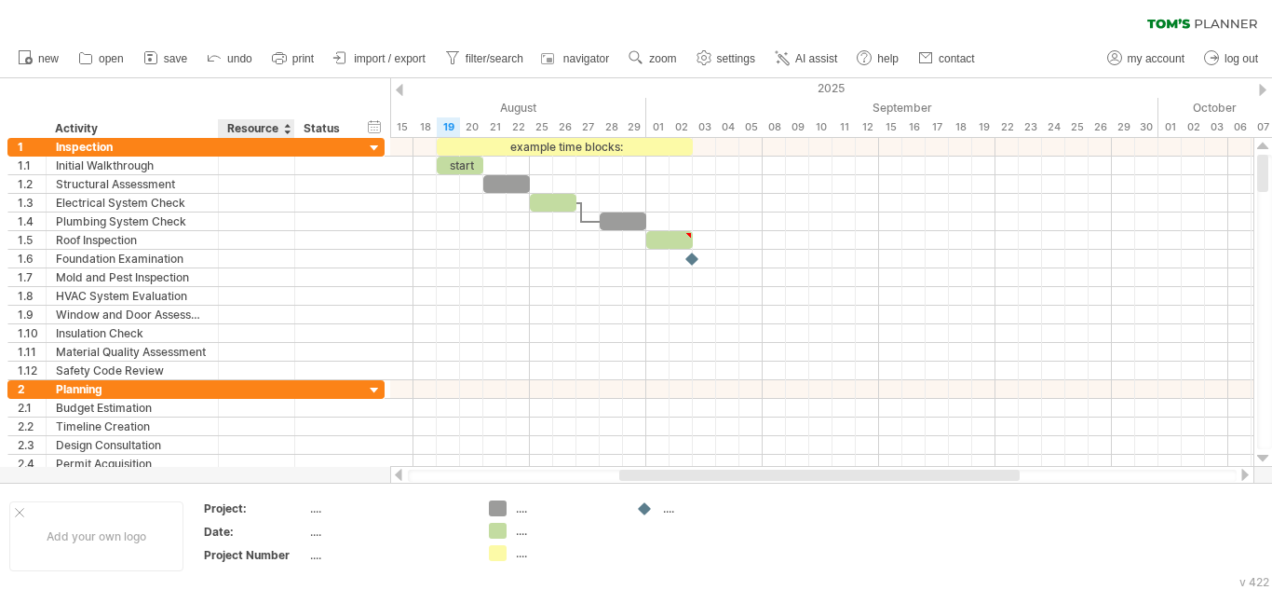
click at [290, 131] on div at bounding box center [286, 128] width 7 height 19
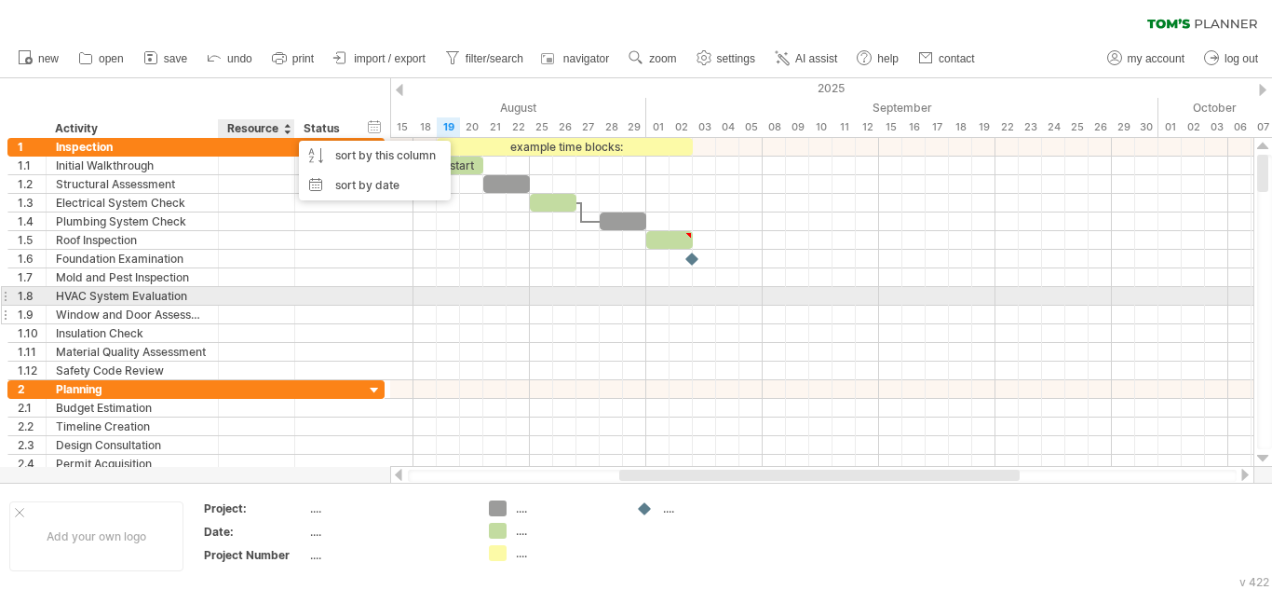
click at [354, 310] on div at bounding box center [352, 314] width 9 height 19
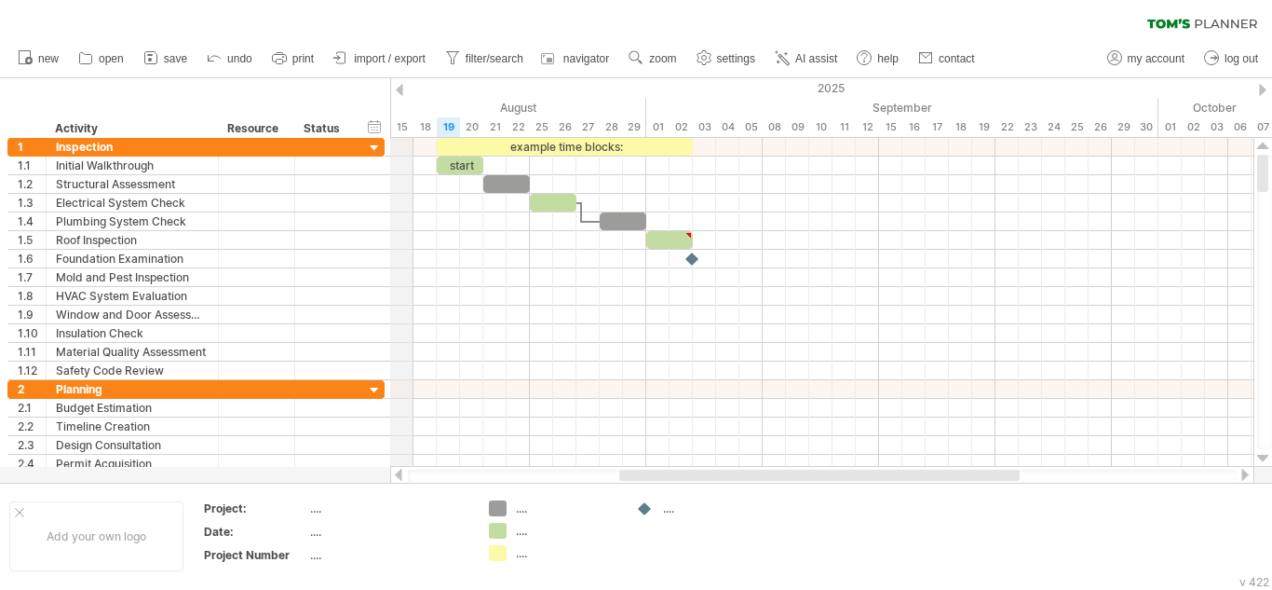
click at [408, 129] on div "15" at bounding box center [401, 127] width 23 height 20
click at [428, 128] on div "18" at bounding box center [425, 127] width 23 height 20
click at [454, 135] on div "19" at bounding box center [448, 127] width 23 height 20
click at [469, 129] on div "20" at bounding box center [471, 127] width 23 height 20
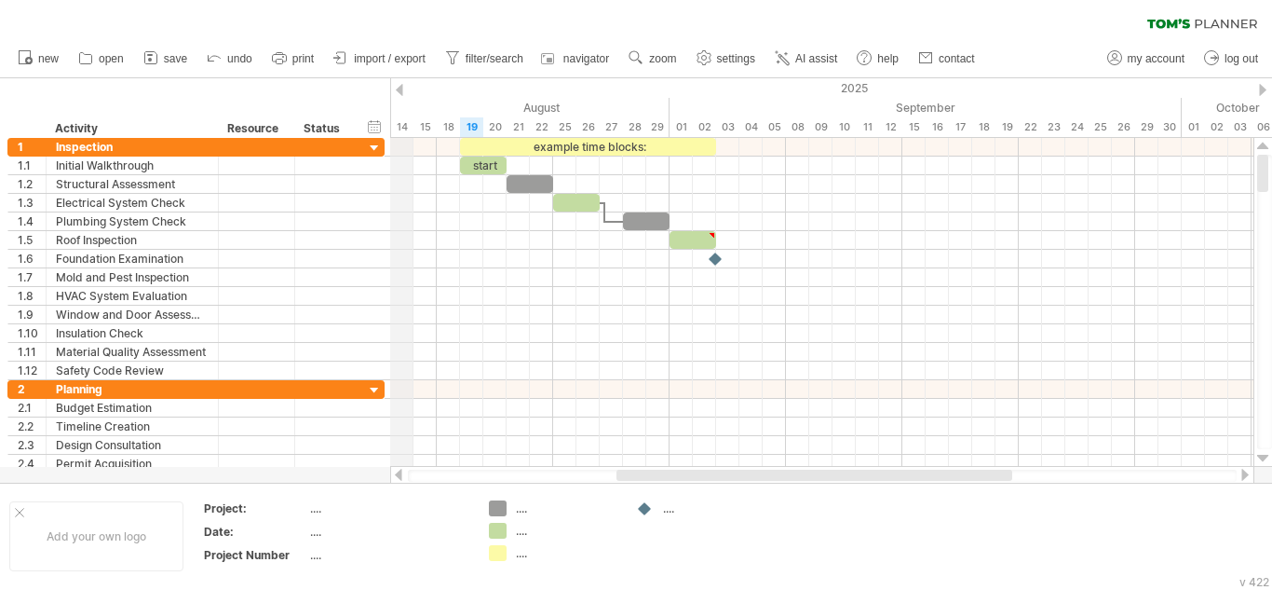
click at [414, 129] on div "15" at bounding box center [425, 127] width 23 height 20
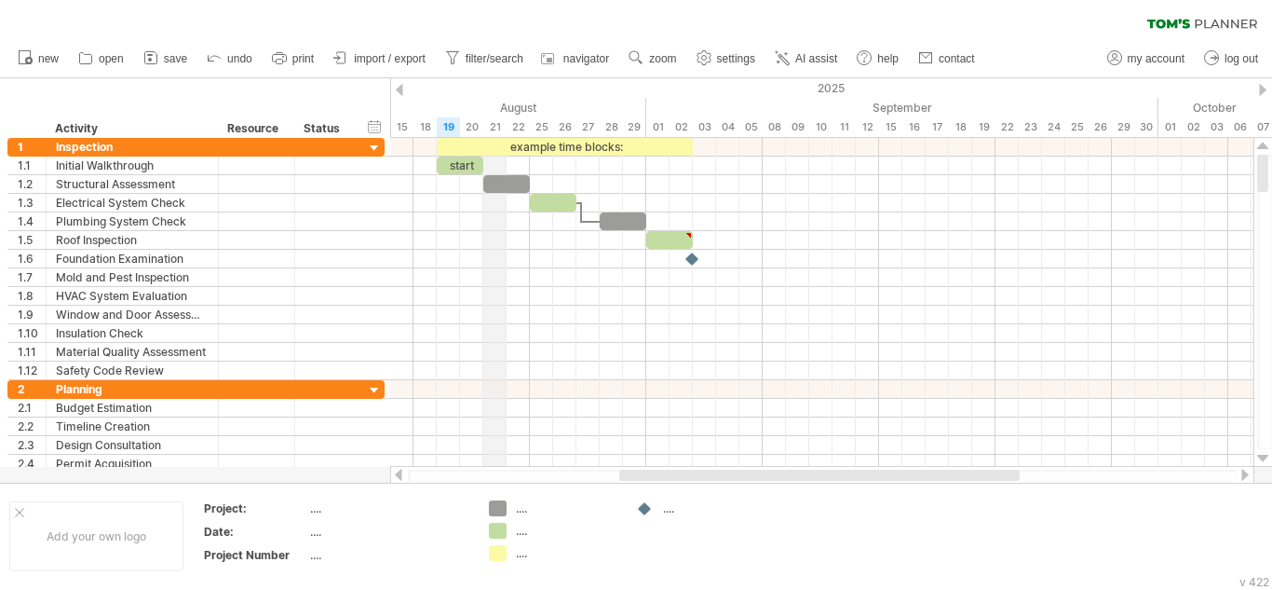
click at [493, 129] on div "21" at bounding box center [494, 127] width 23 height 20
click at [399, 82] on div "2025" at bounding box center [925, 88] width 3539 height 20
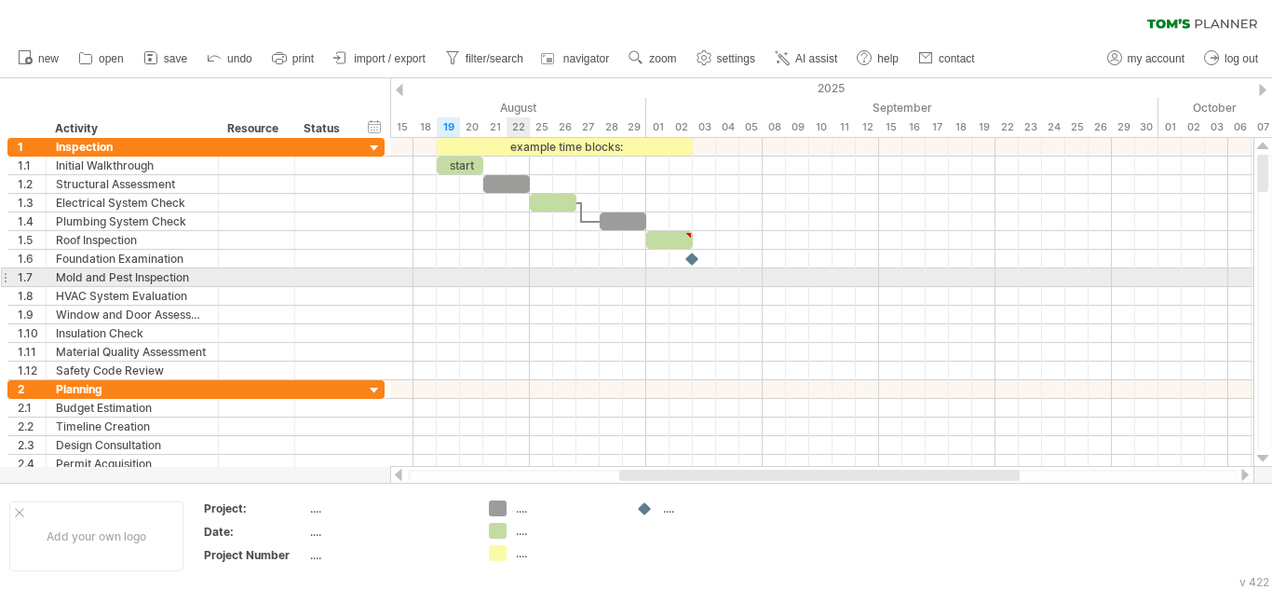
click at [512, 284] on div at bounding box center [821, 277] width 863 height 19
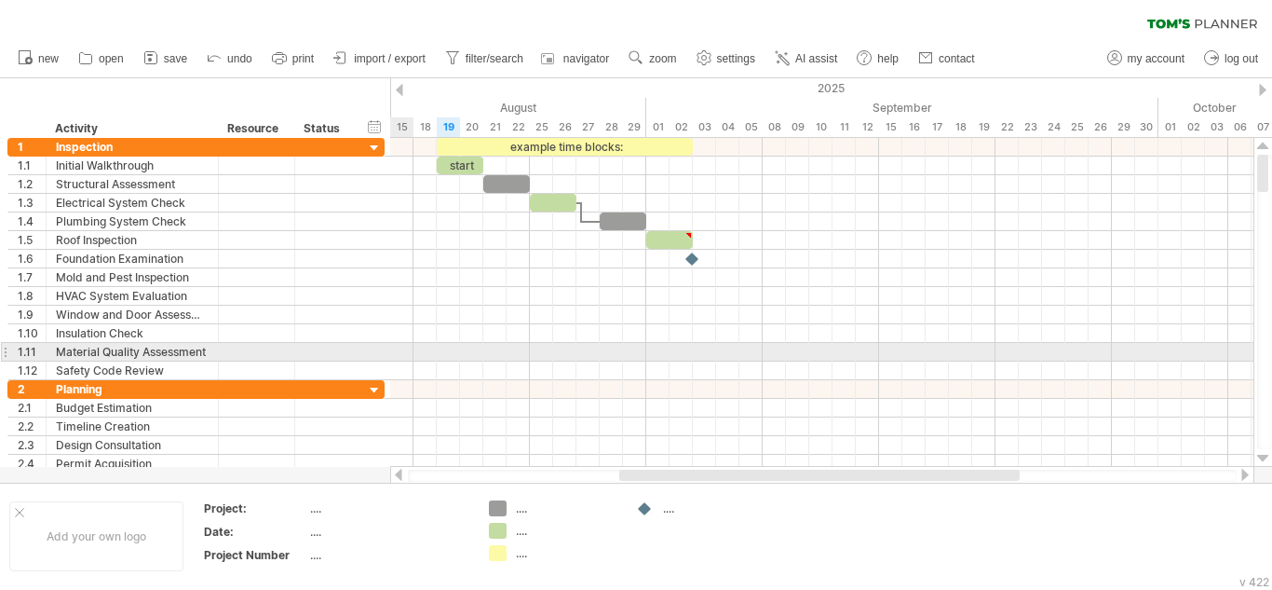
drag, startPoint x: 50, startPoint y: 87, endPoint x: 445, endPoint y: 373, distance: 487.5
click at [445, 373] on div "Trying to reach [DOMAIN_NAME] Connected again... 0% clear filter new 1" at bounding box center [636, 295] width 1272 height 590
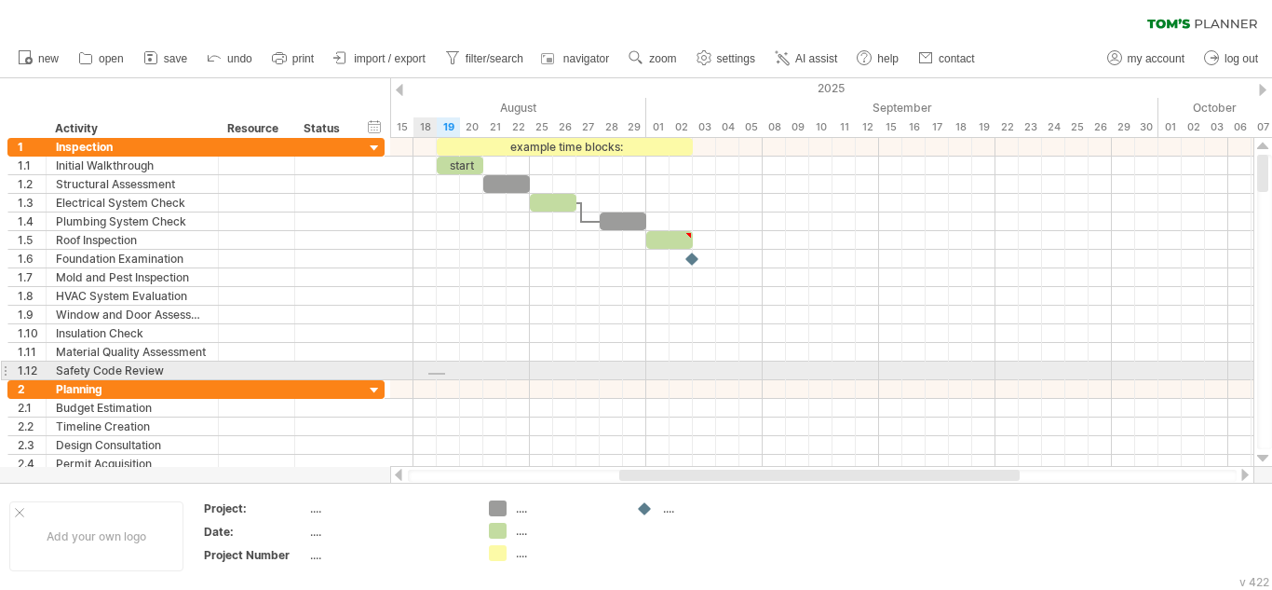
drag, startPoint x: 445, startPoint y: 373, endPoint x: 426, endPoint y: 374, distance: 19.6
click at [426, 374] on div at bounding box center [821, 370] width 863 height 19
